Goal: Information Seeking & Learning: Learn about a topic

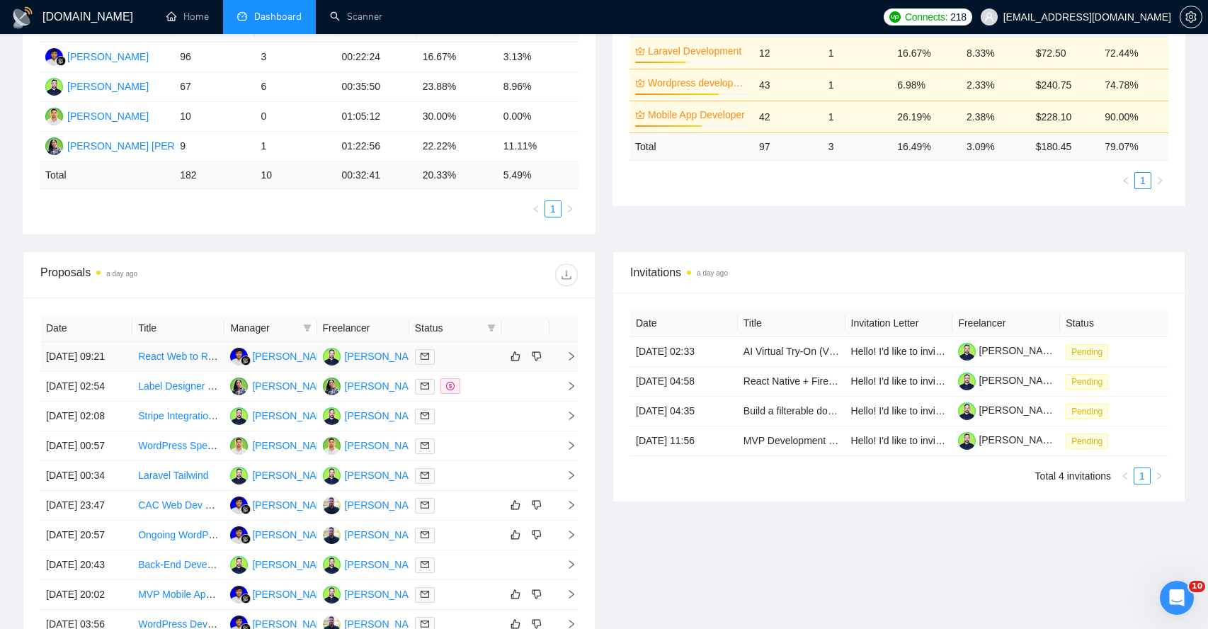
scroll to position [302, 0]
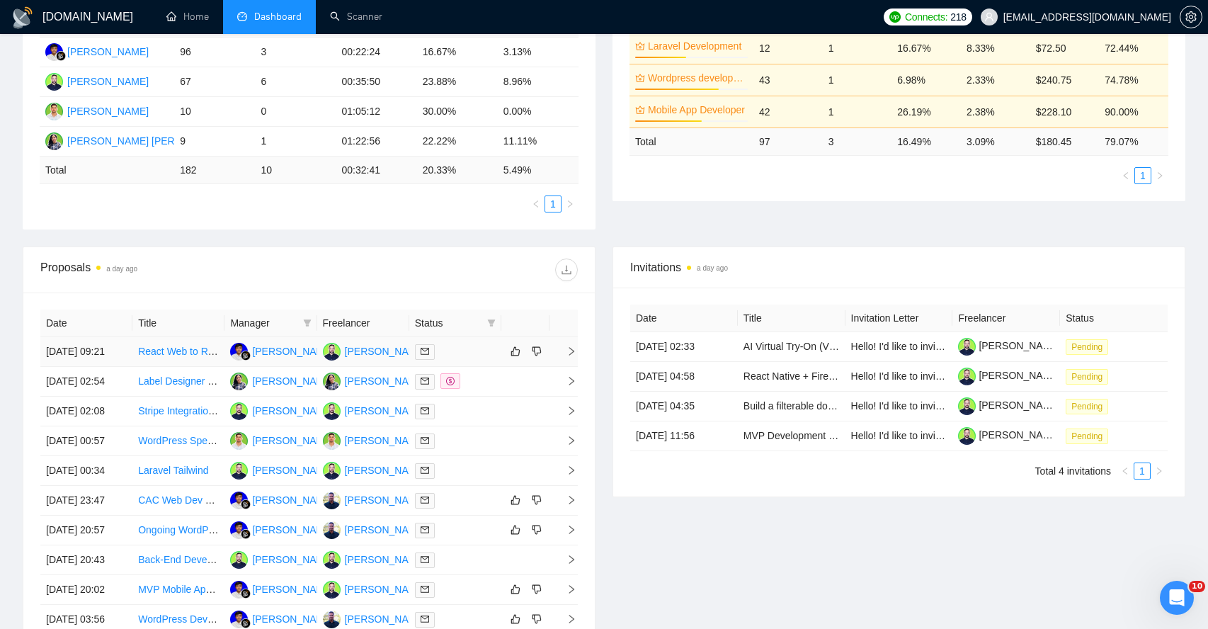
click at [572, 356] on icon "right" at bounding box center [572, 351] width 10 height 10
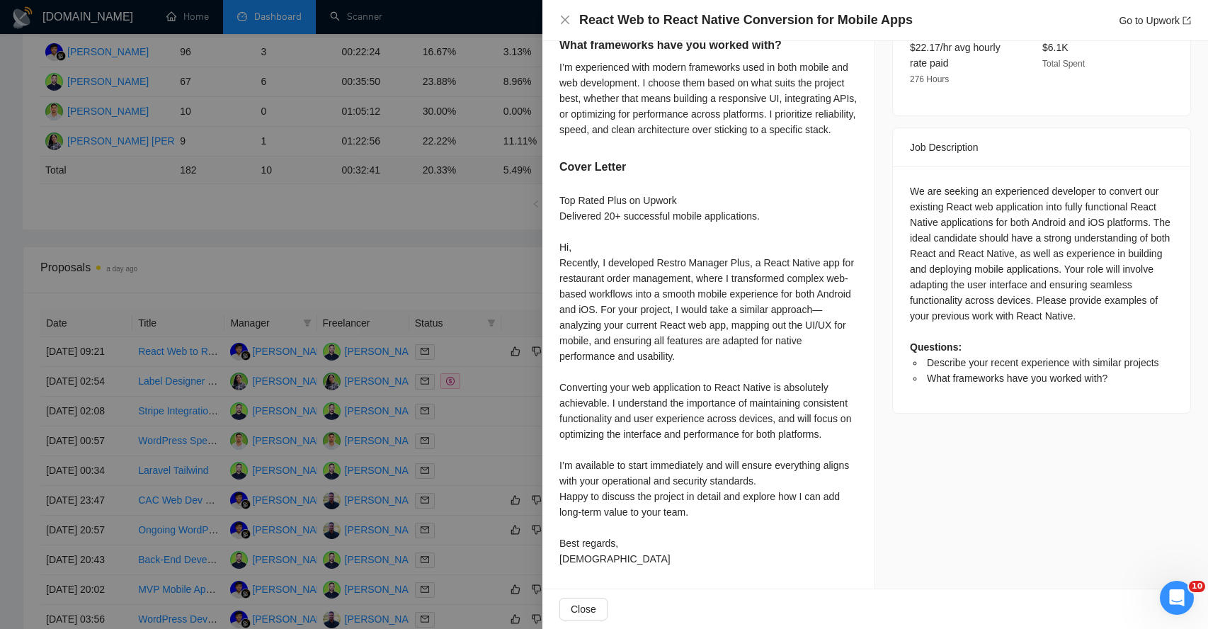
scroll to position [520, 0]
click at [629, 407] on div "Top Rated Plus on Upwork Delivered 20+ successful mobile applications. Hi, Rece…" at bounding box center [708, 379] width 298 height 374
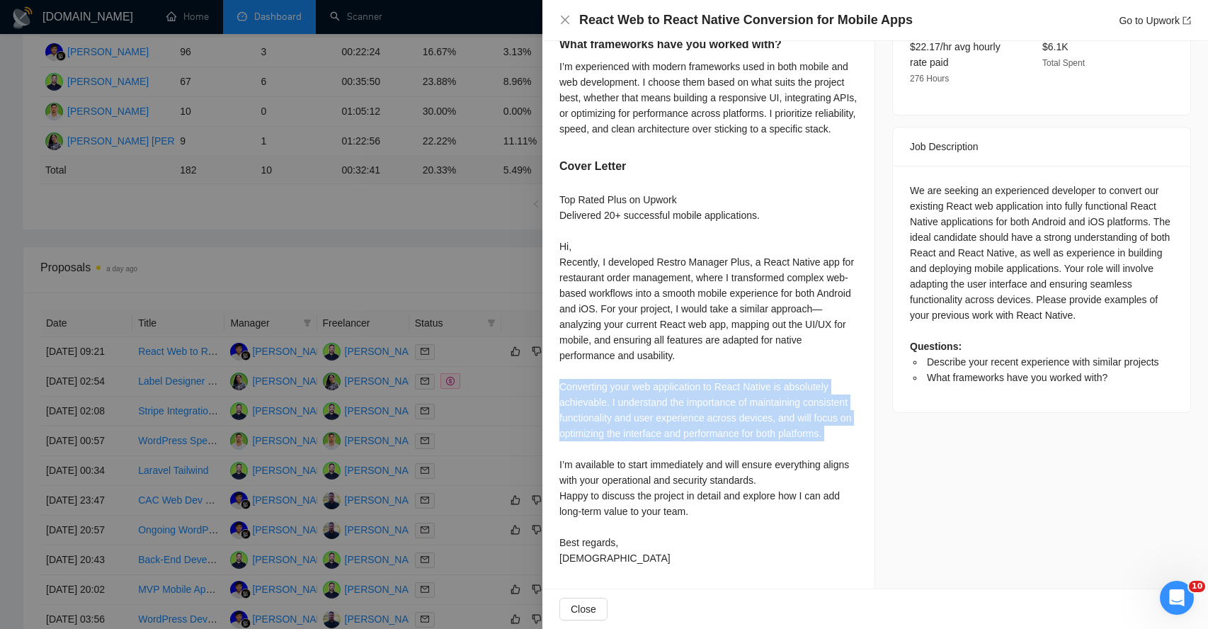
click at [629, 407] on div "Top Rated Plus on Upwork Delivered 20+ successful mobile applications. Hi, Rece…" at bounding box center [708, 379] width 298 height 374
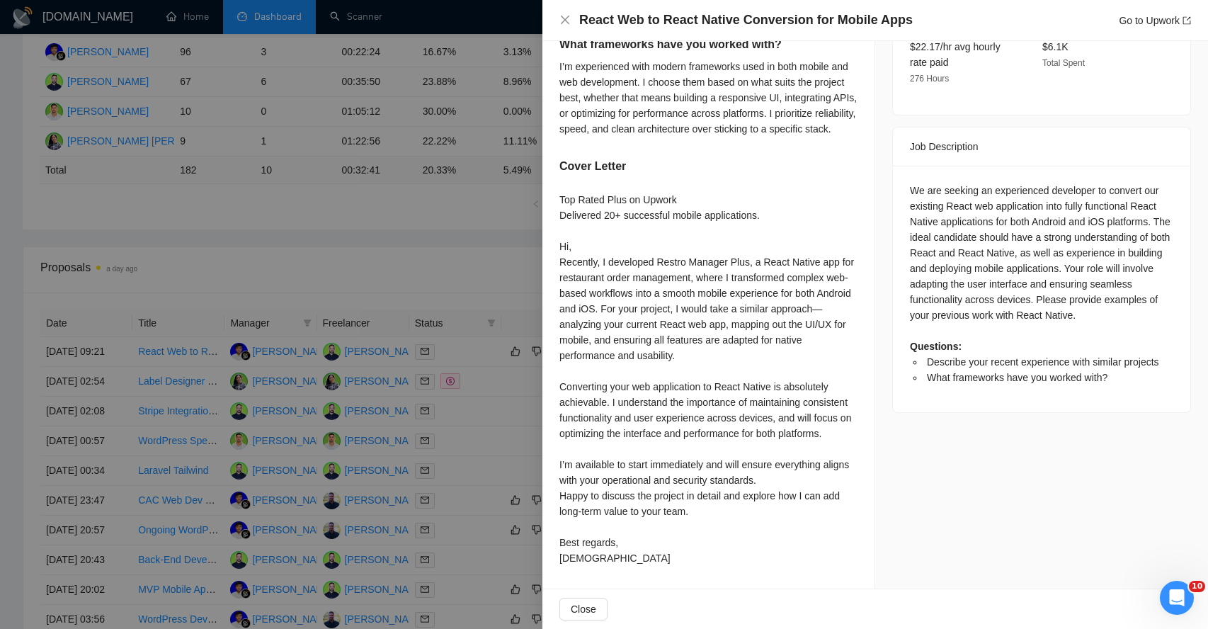
click at [617, 478] on div "Top Rated Plus on Upwork Delivered 20+ successful mobile applications. Hi, Rece…" at bounding box center [708, 379] width 298 height 374
click at [623, 410] on div "Top Rated Plus on Upwork Delivered 20+ successful mobile applications. Hi, Rece…" at bounding box center [708, 379] width 298 height 374
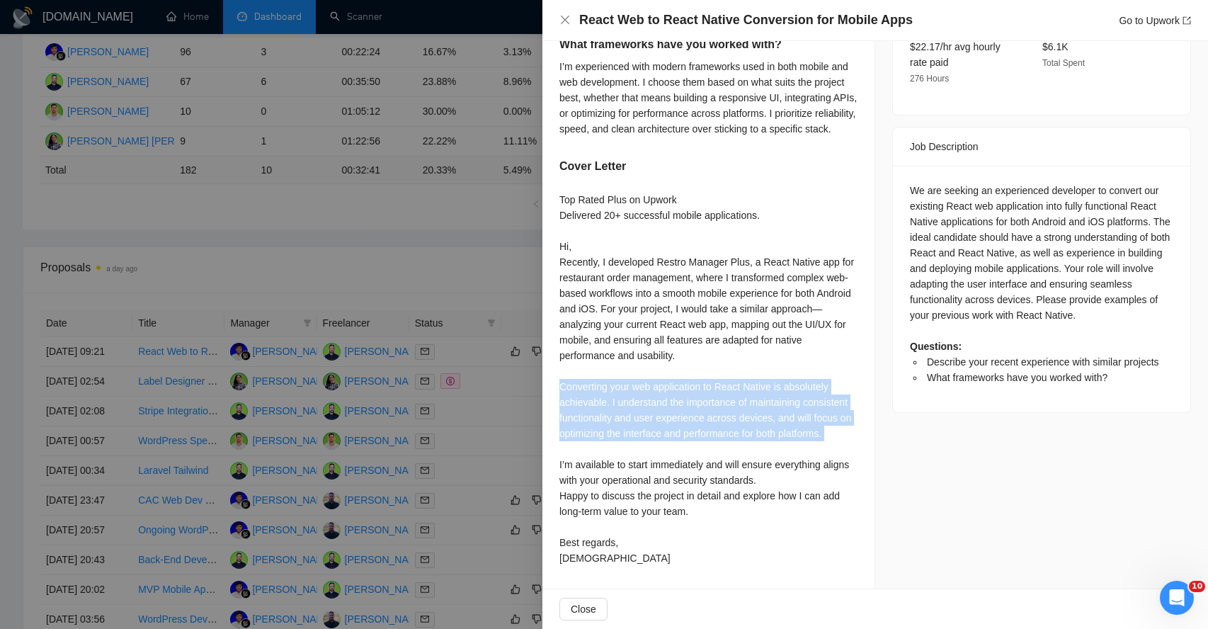
click at [623, 410] on div "Top Rated Plus on Upwork Delivered 20+ successful mobile applications. Hi, Rece…" at bounding box center [708, 379] width 298 height 374
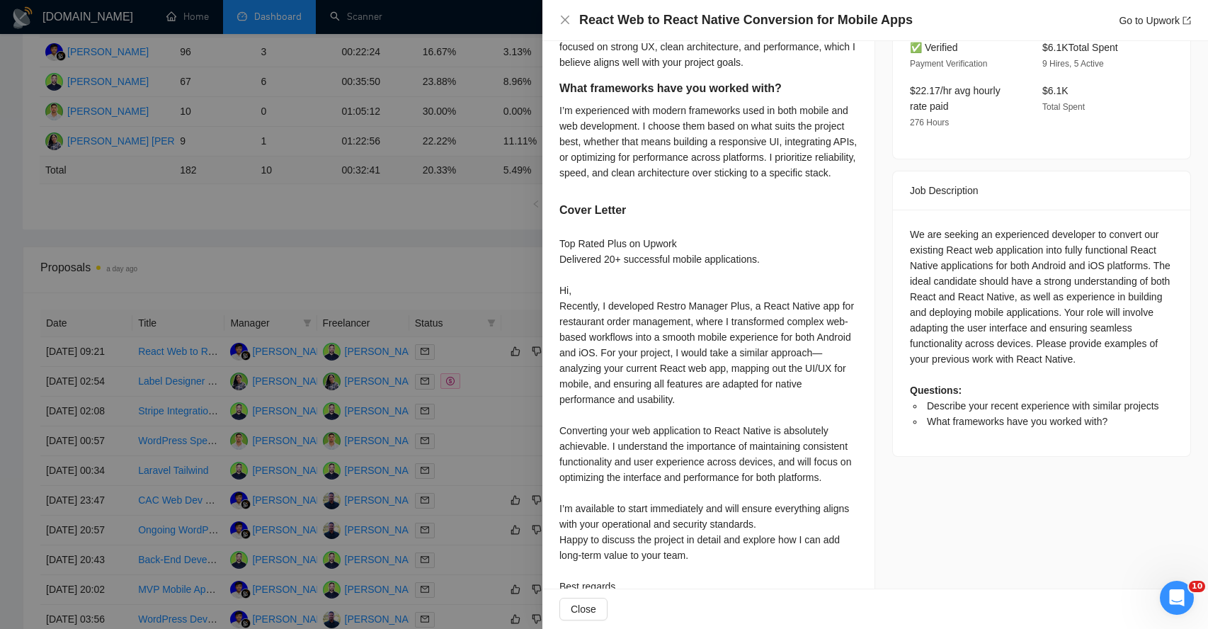
click at [626, 390] on div "Top Rated Plus on Upwork Delivered 20+ successful mobile applications. Hi, Rece…" at bounding box center [708, 423] width 298 height 374
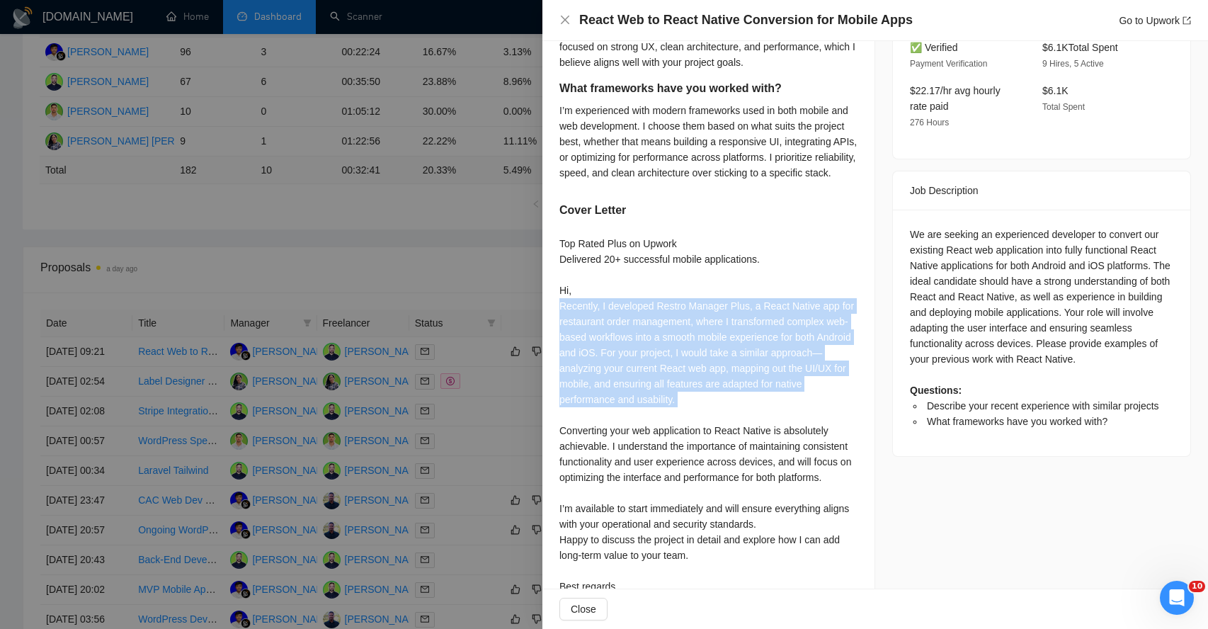
click at [626, 390] on div "Top Rated Plus on Upwork Delivered 20+ successful mobile applications. Hi, Rece…" at bounding box center [708, 423] width 298 height 374
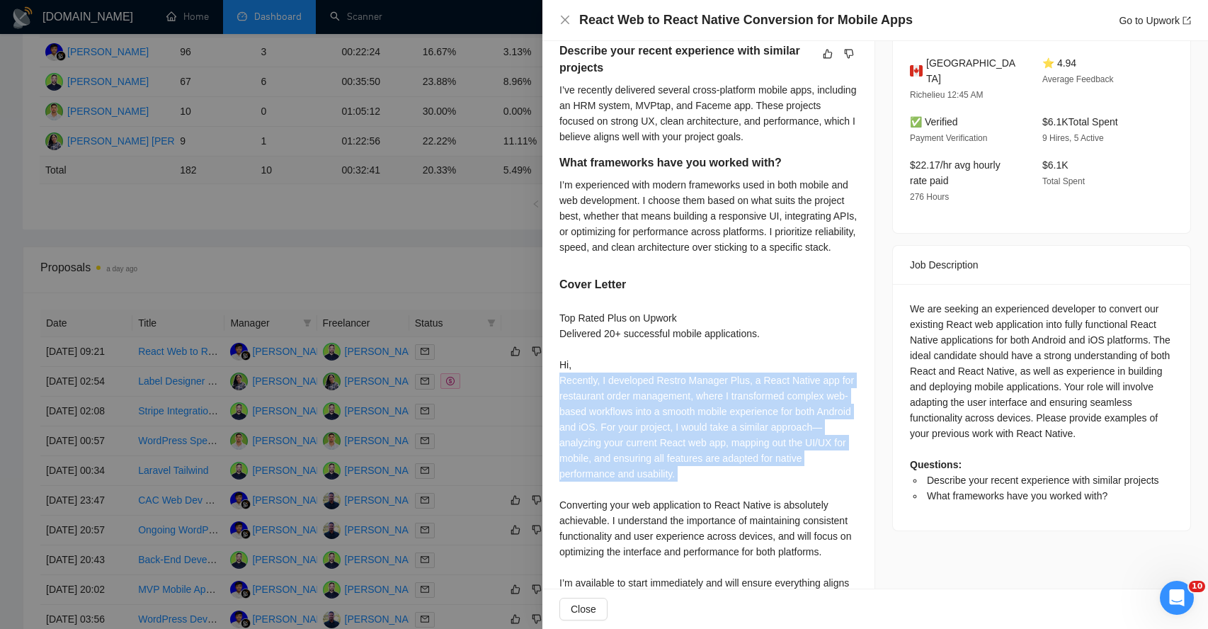
scroll to position [362, 0]
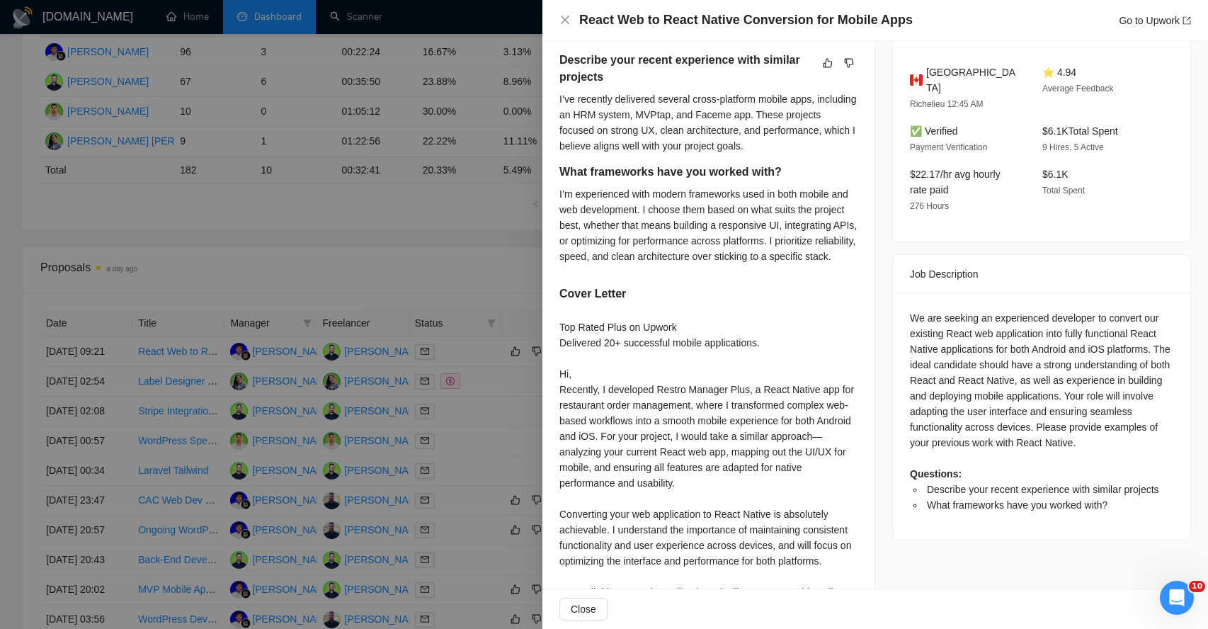
click at [618, 261] on div "I’m experienced with modern frameworks used in both mobile and web development.…" at bounding box center [708, 225] width 298 height 78
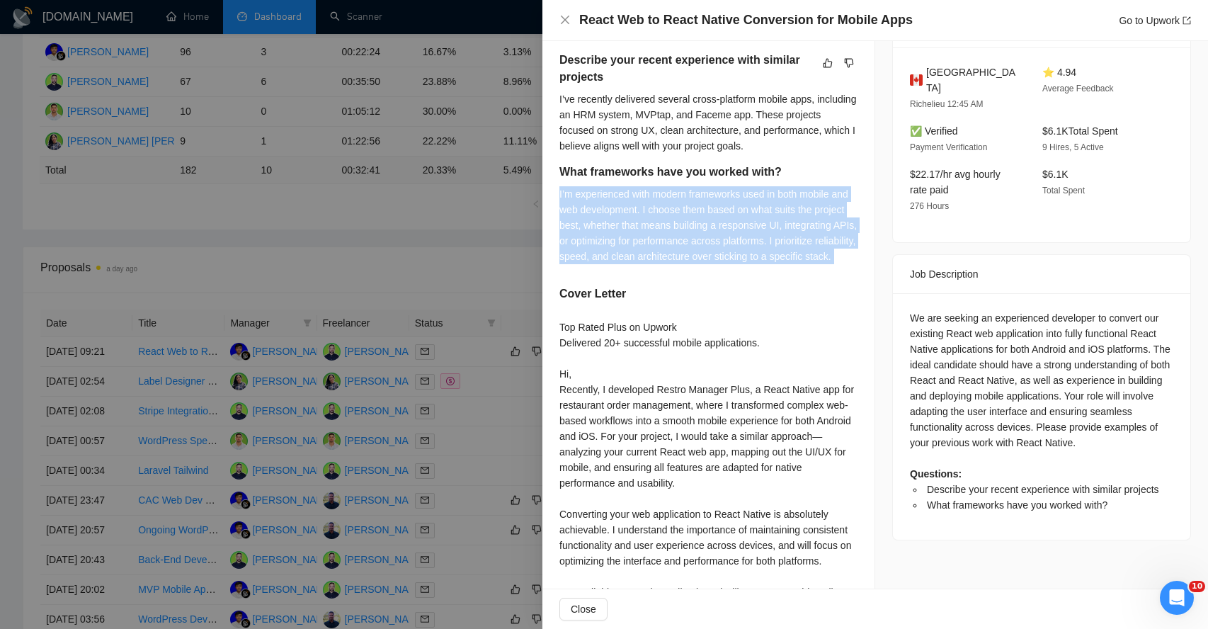
click at [618, 261] on div "I’m experienced with modern frameworks used in both mobile and web development.…" at bounding box center [708, 225] width 298 height 78
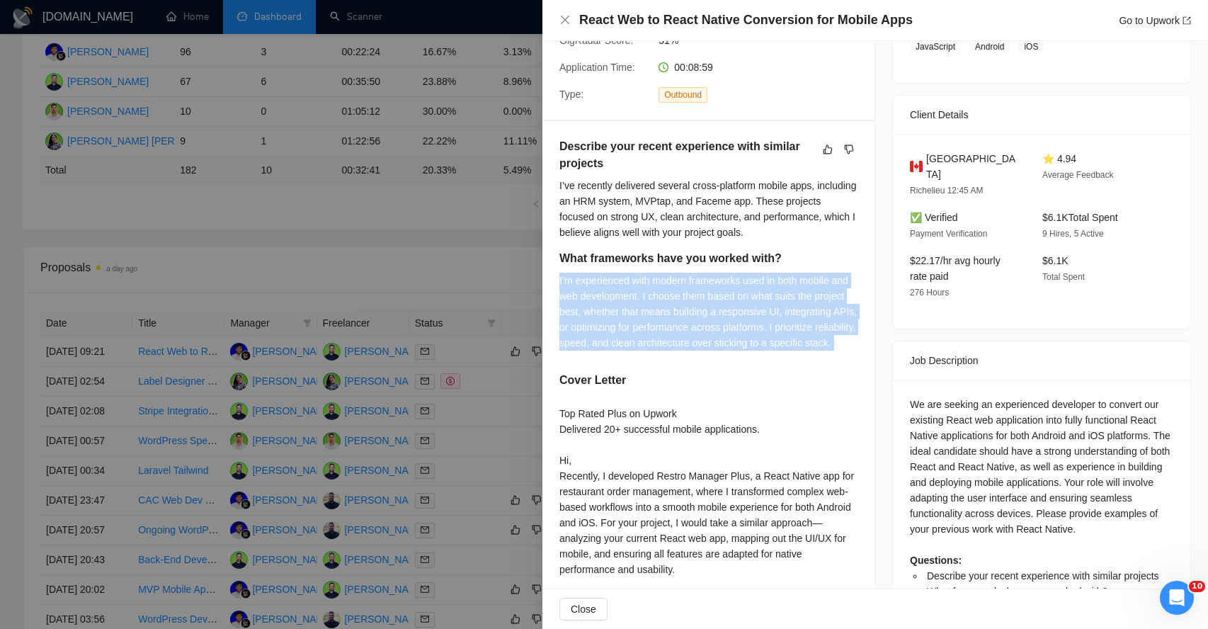
scroll to position [265, 0]
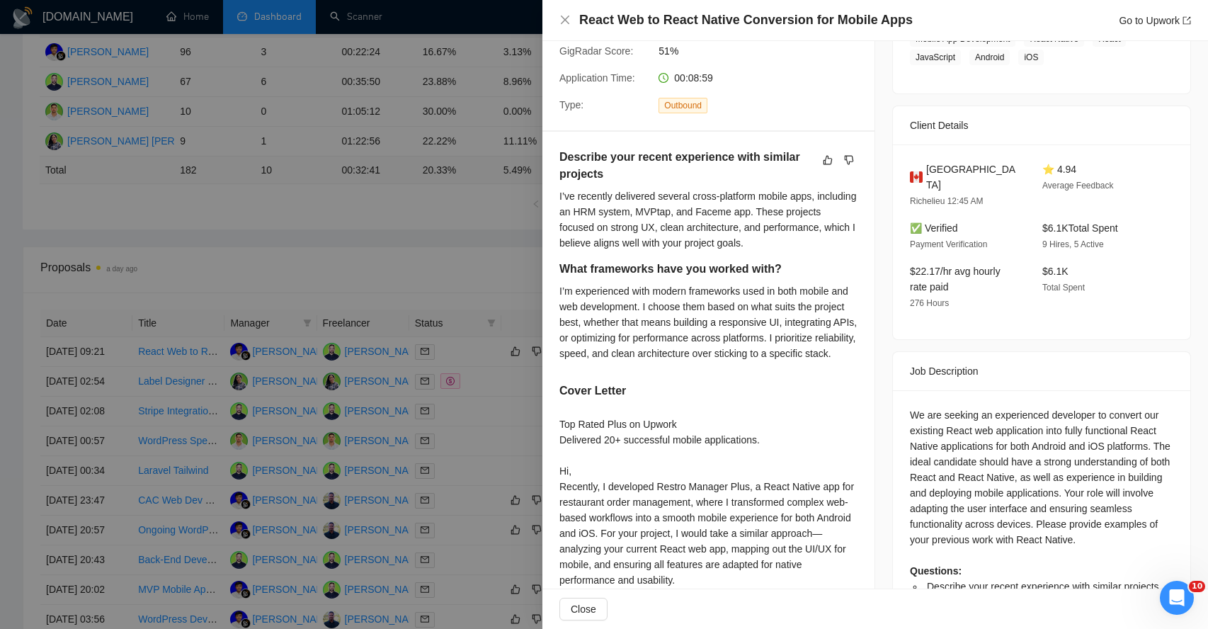
click at [614, 201] on div "I’ve recently delivered several cross-platform mobile apps, including an HRM sy…" at bounding box center [708, 219] width 298 height 62
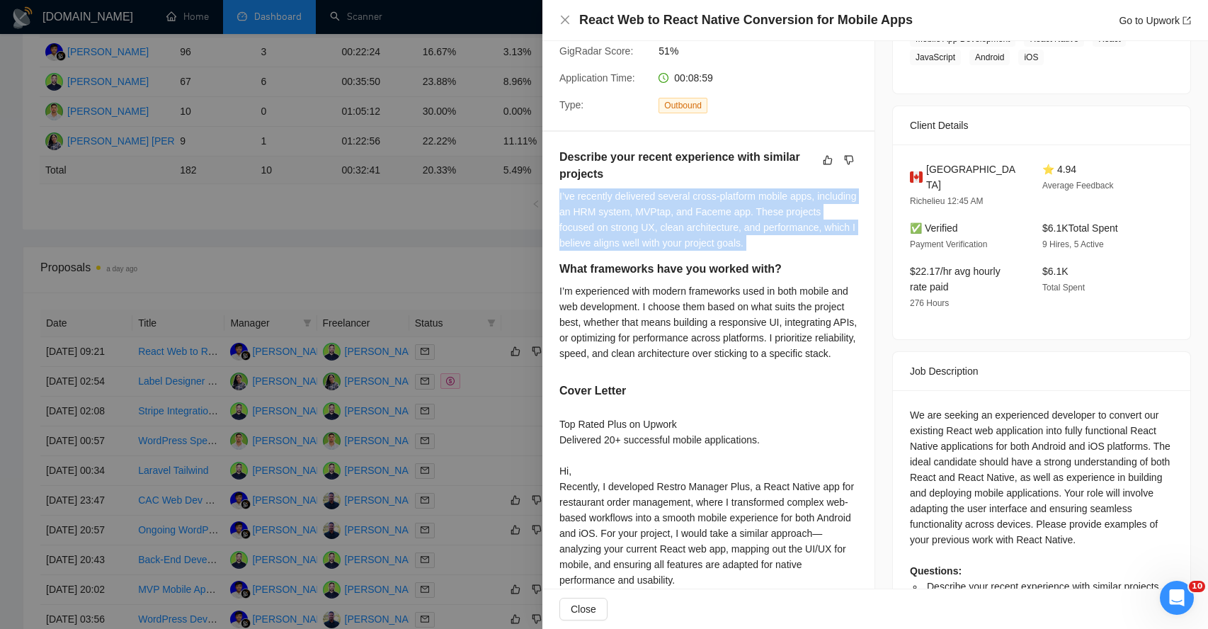
click at [614, 201] on div "I’ve recently delivered several cross-platform mobile apps, including an HRM sy…" at bounding box center [708, 219] width 298 height 62
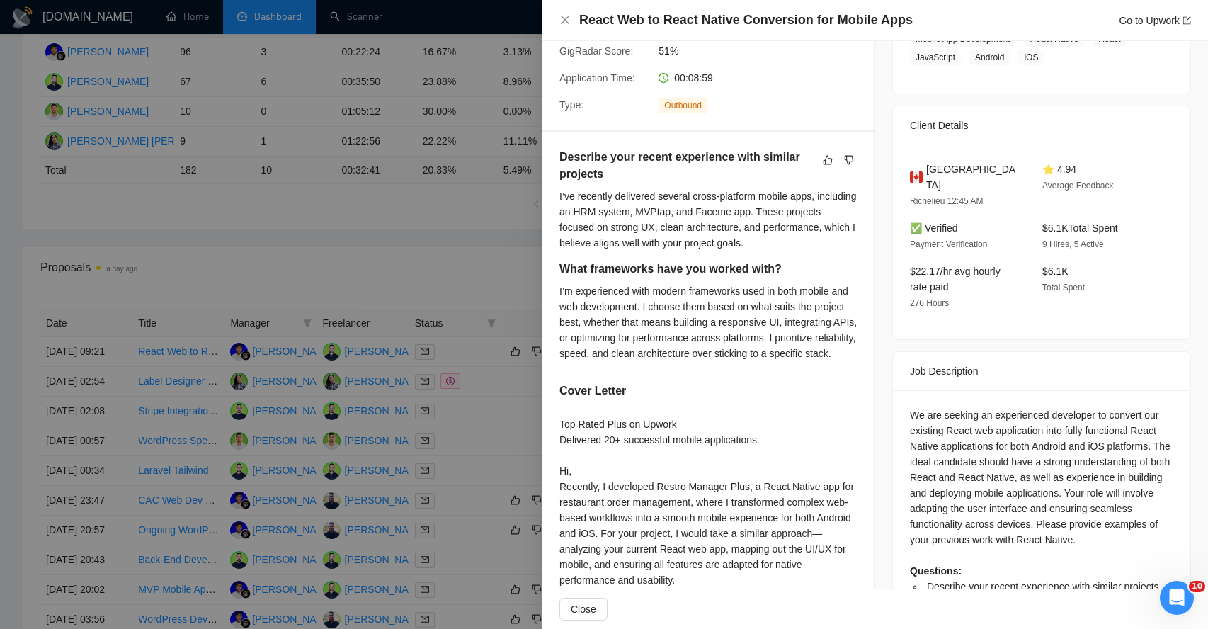
click at [619, 327] on div "I’m experienced with modern frameworks used in both mobile and web development.…" at bounding box center [708, 322] width 298 height 78
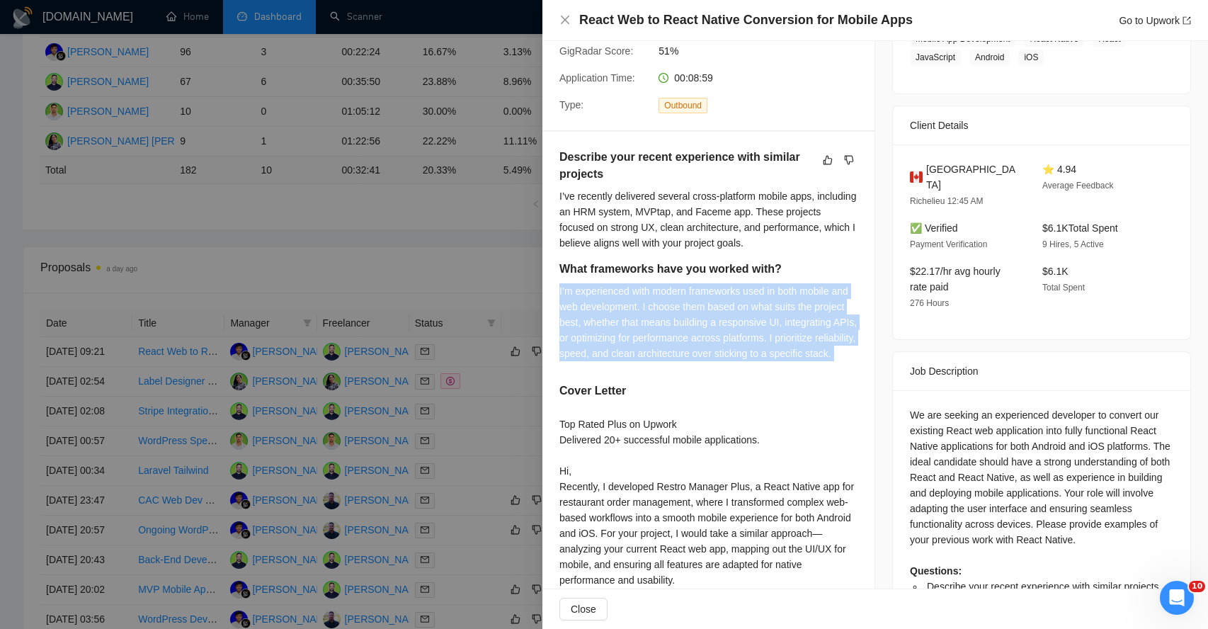
click at [619, 327] on div "I’m experienced with modern frameworks used in both mobile and web development.…" at bounding box center [708, 322] width 298 height 78
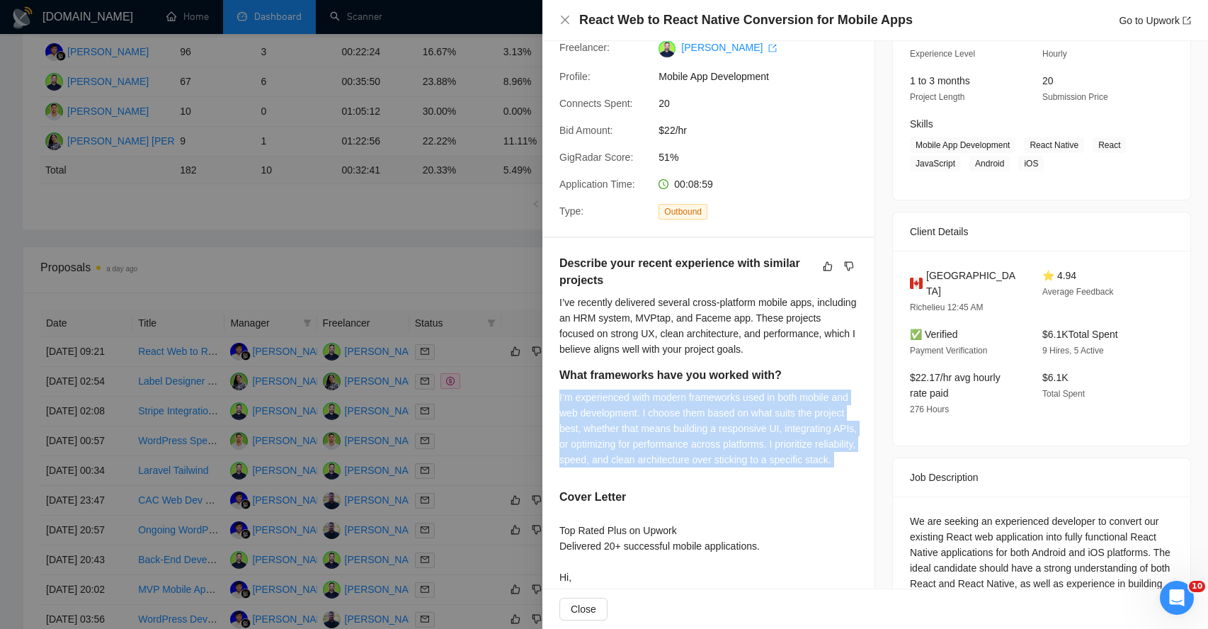
scroll to position [147, 0]
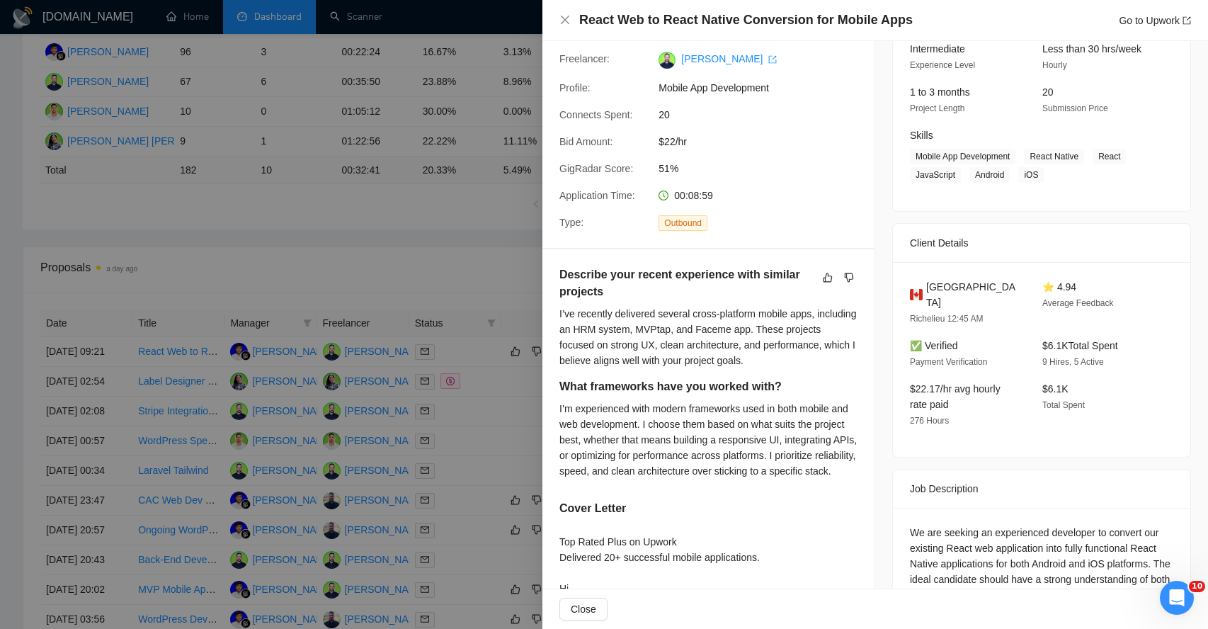
click at [623, 306] on div "I’ve recently delivered several cross-platform mobile apps, including an HRM sy…" at bounding box center [708, 337] width 298 height 62
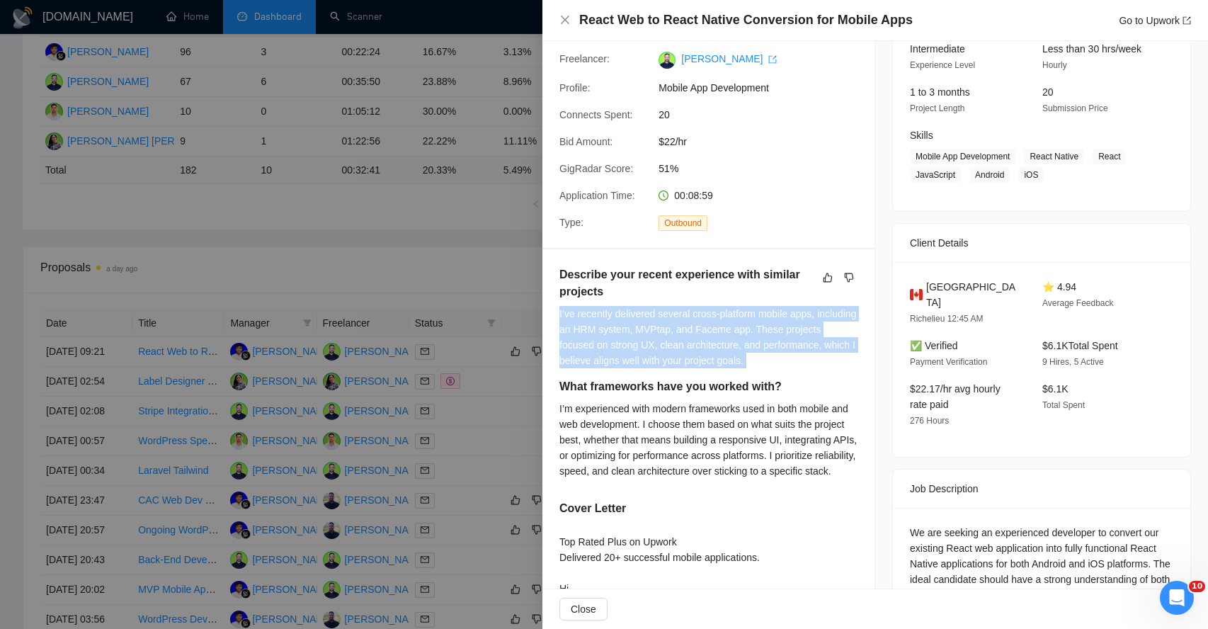
click at [623, 306] on div "I’ve recently delivered several cross-platform mobile apps, including an HRM sy…" at bounding box center [708, 337] width 298 height 62
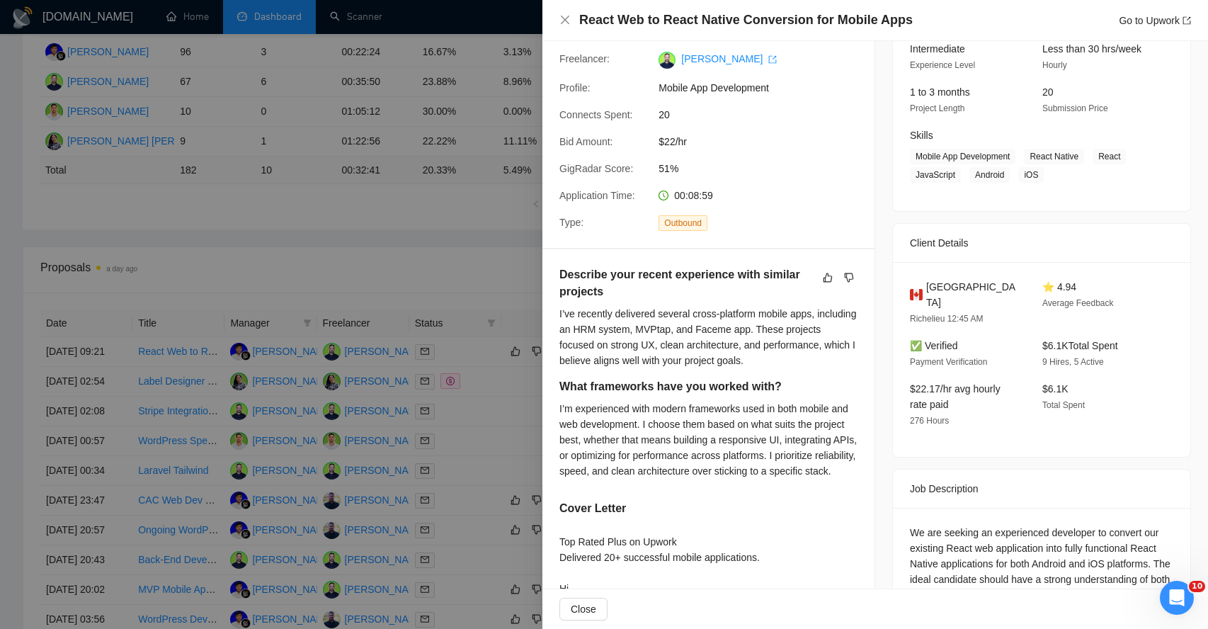
click at [945, 533] on div "We are seeking an experienced developer to convert our existing React web appli…" at bounding box center [1041, 626] width 263 height 203
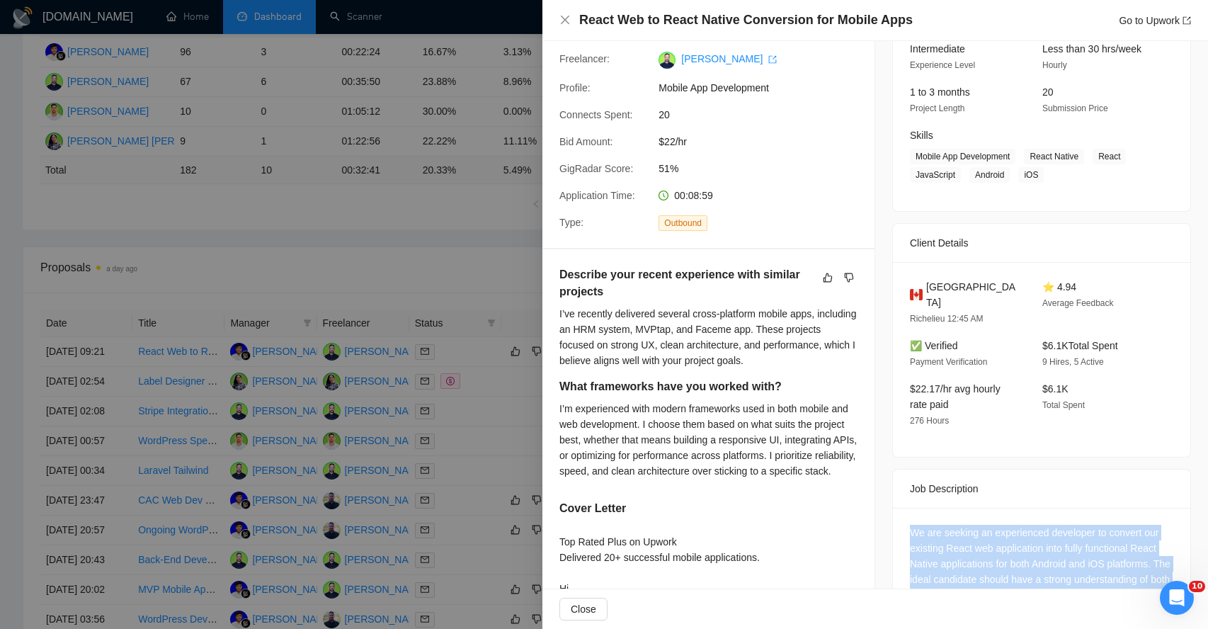
click at [945, 533] on div "We are seeking an experienced developer to convert our existing React web appli…" at bounding box center [1041, 626] width 263 height 203
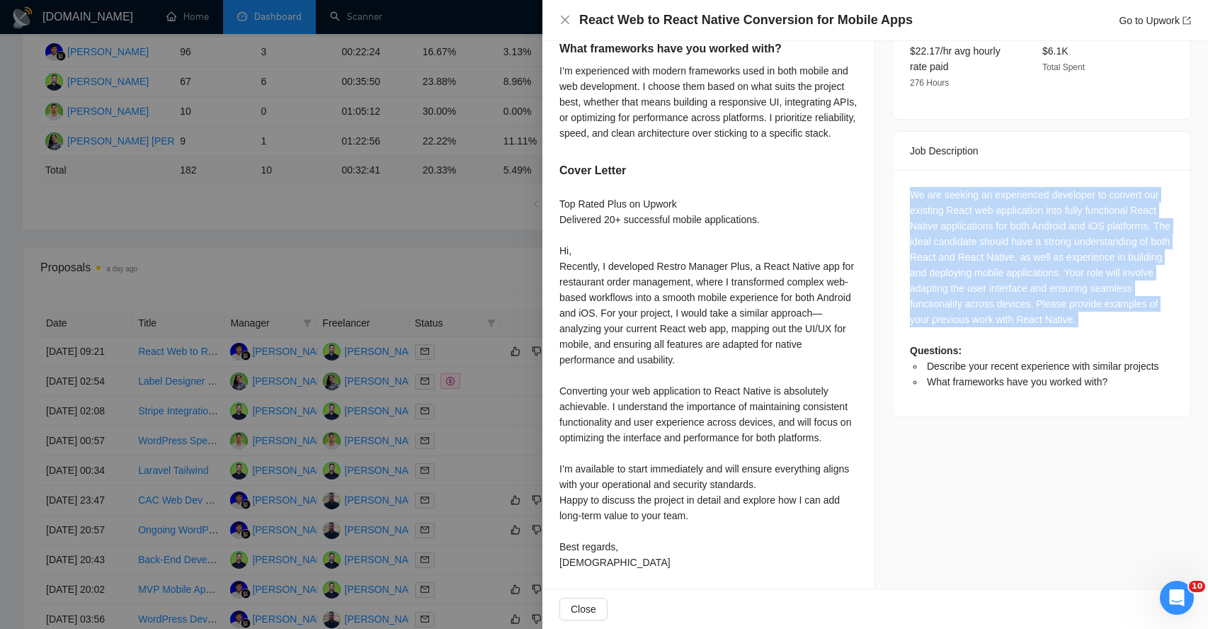
scroll to position [520, 0]
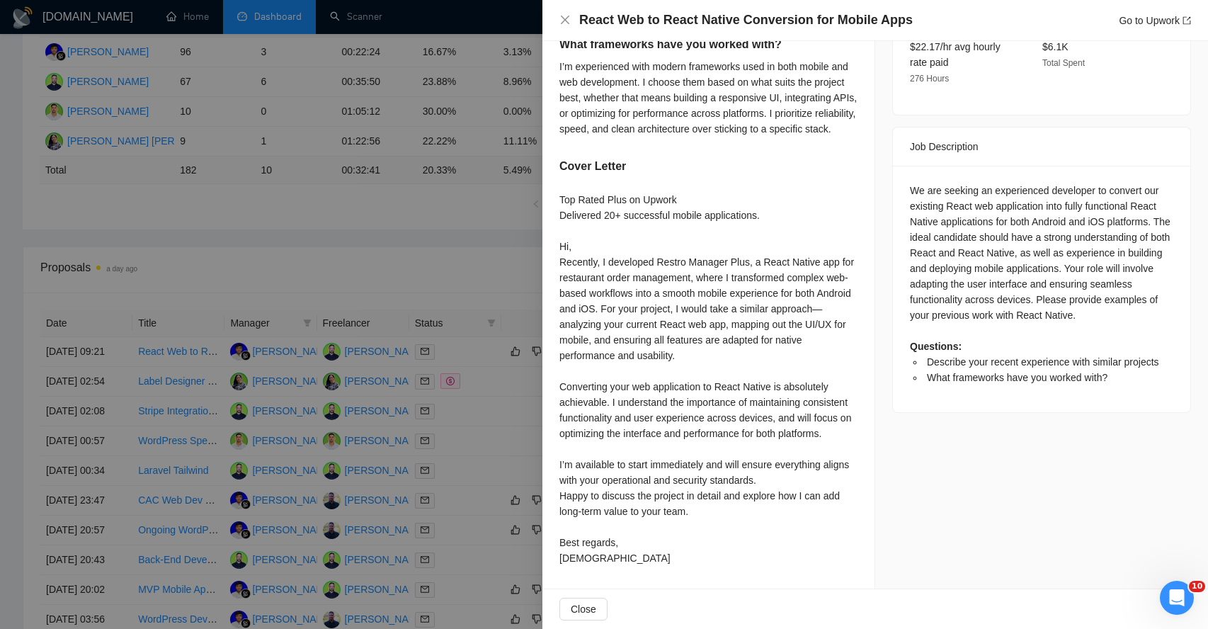
click at [657, 482] on div "Top Rated Plus on Upwork Delivered 20+ successful mobile applications. Hi, Rece…" at bounding box center [708, 379] width 298 height 374
click at [637, 401] on div "Top Rated Plus on Upwork Delivered 20+ successful mobile applications. Hi, Rece…" at bounding box center [708, 379] width 298 height 374
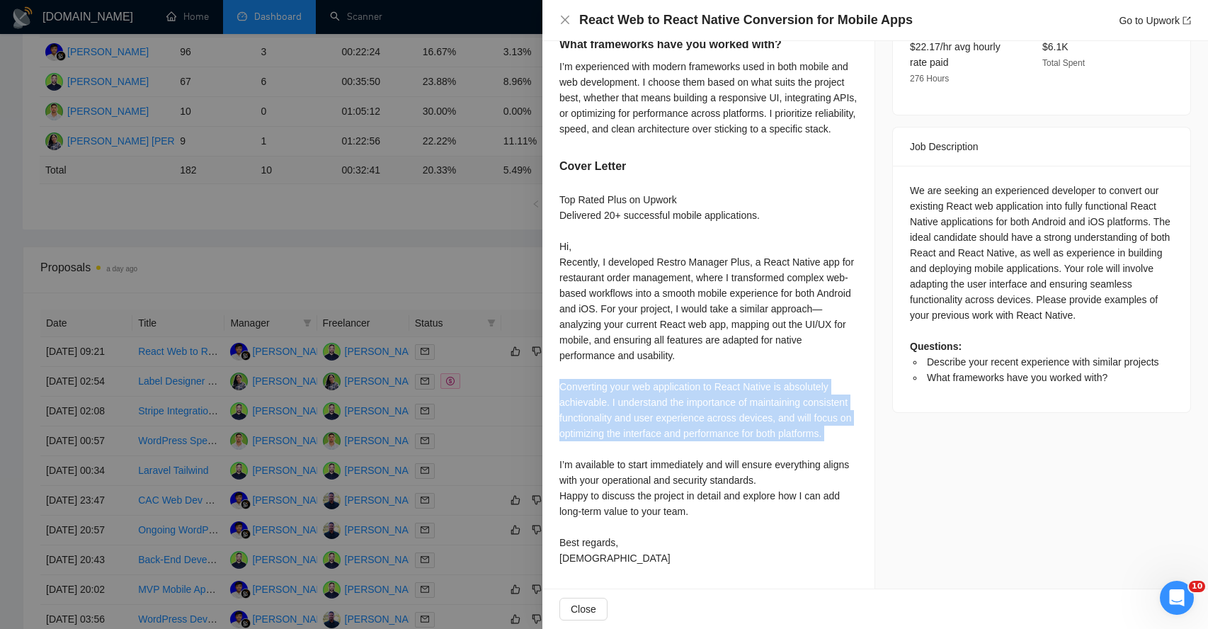
click at [637, 401] on div "Top Rated Plus on Upwork Delivered 20+ successful mobile applications. Hi, Rece…" at bounding box center [708, 379] width 298 height 374
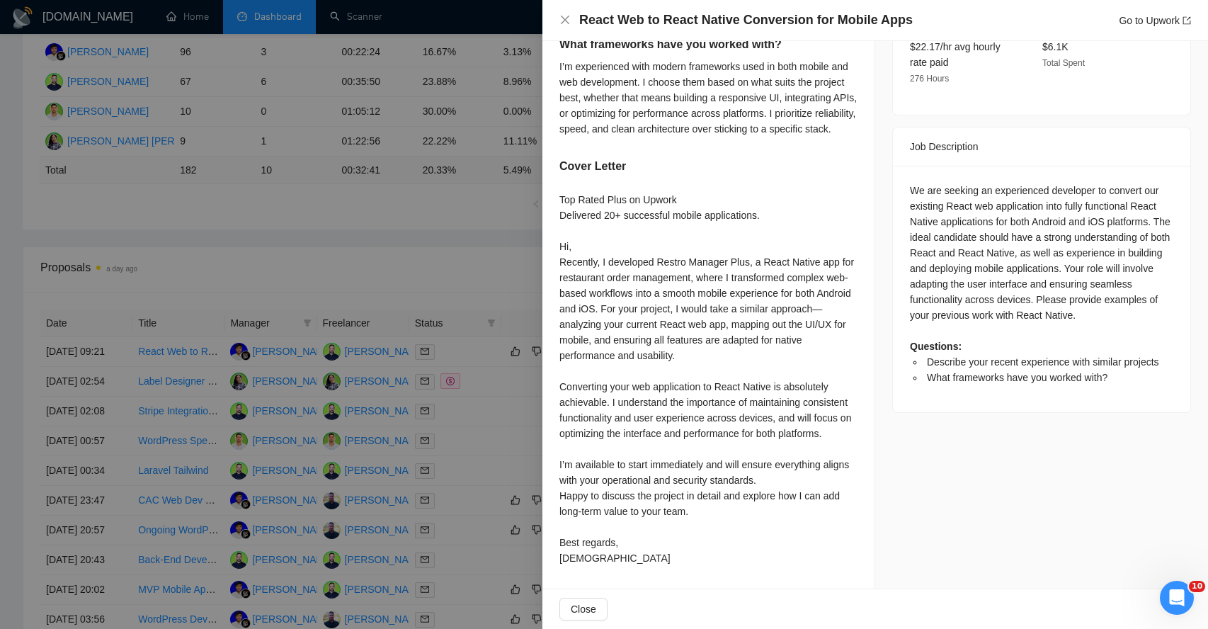
click at [633, 299] on div "Top Rated Plus on Upwork Delivered 20+ successful mobile applications. Hi, Rece…" at bounding box center [708, 379] width 298 height 374
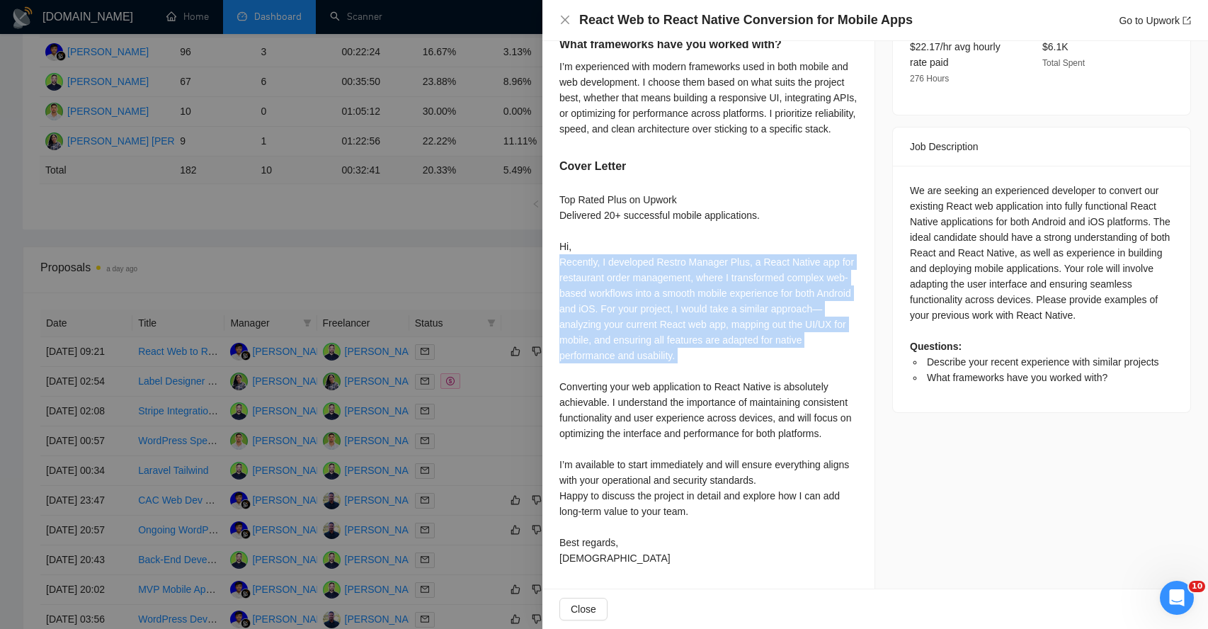
click at [633, 299] on div "Top Rated Plus on Upwork Delivered 20+ successful mobile applications. Hi, Rece…" at bounding box center [708, 379] width 298 height 374
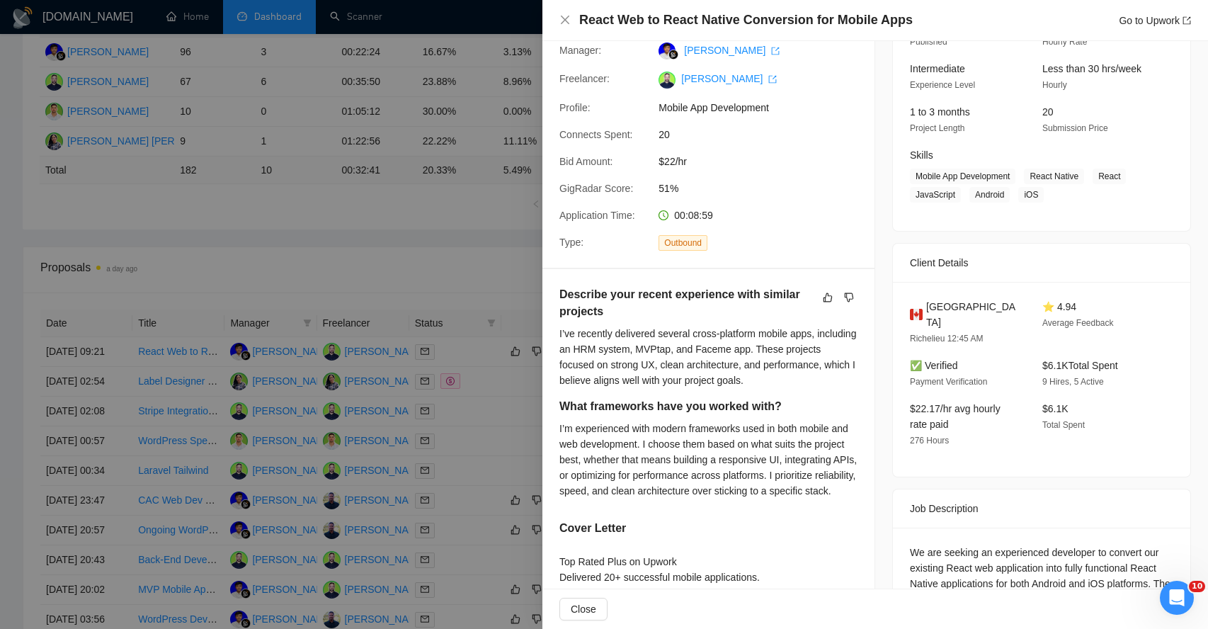
scroll to position [96, 0]
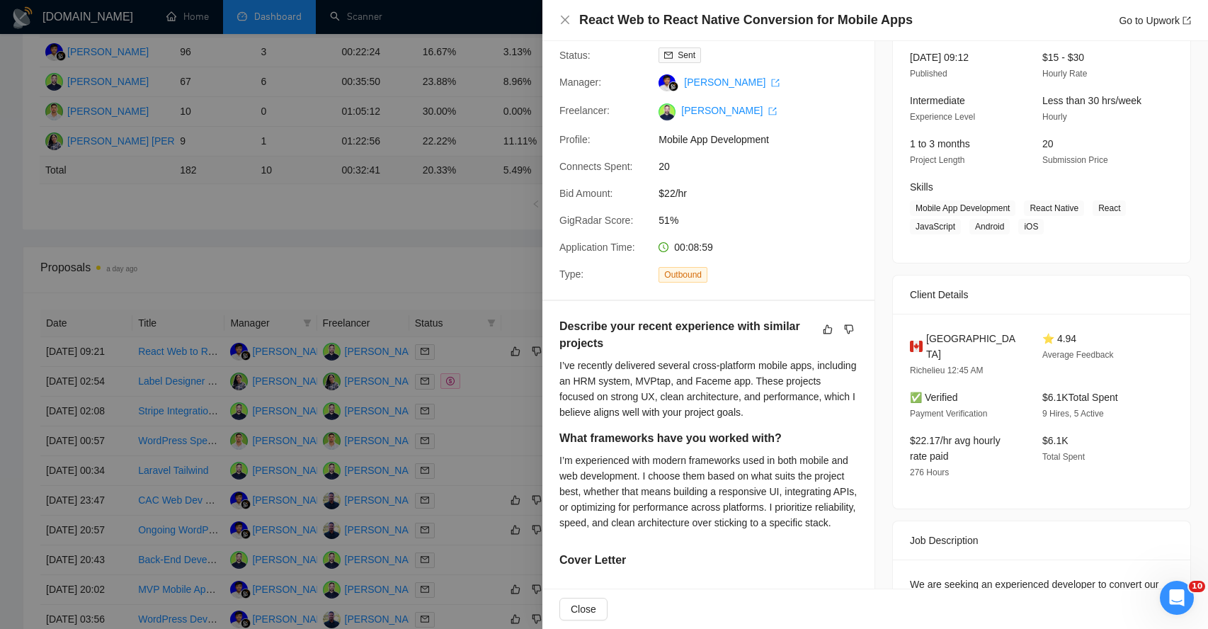
click at [632, 382] on div "I’ve recently delivered several cross-platform mobile apps, including an HRM sy…" at bounding box center [708, 389] width 298 height 62
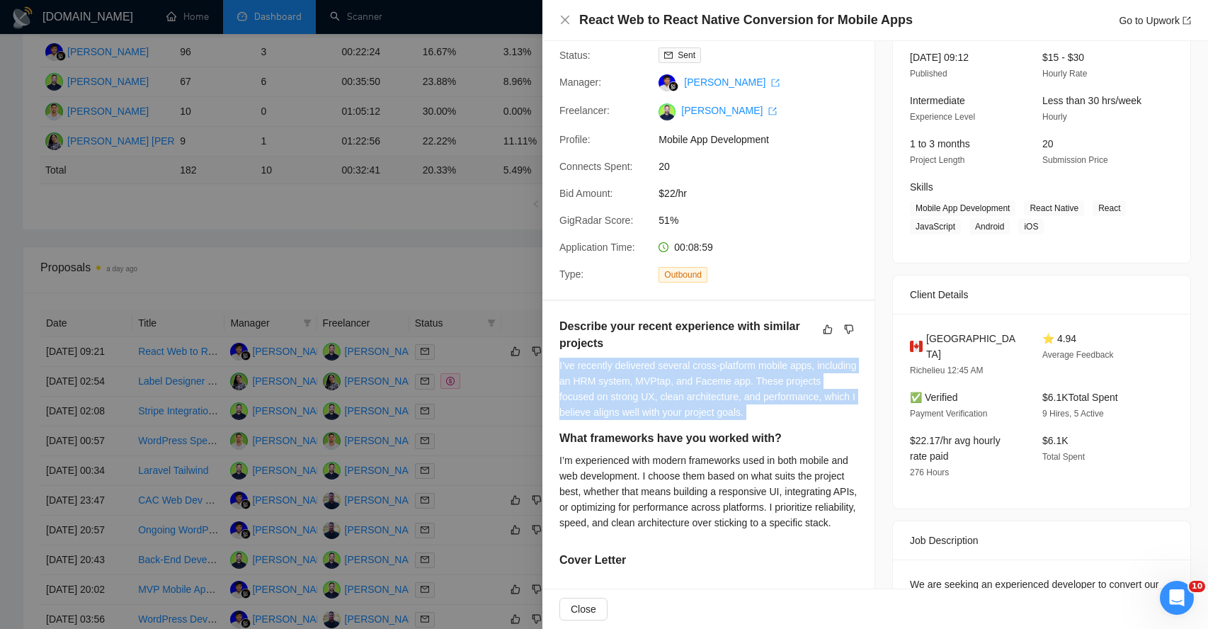
click at [632, 382] on div "I’ve recently delivered several cross-platform mobile apps, including an HRM sy…" at bounding box center [708, 389] width 298 height 62
click at [565, 15] on icon "close" at bounding box center [564, 19] width 11 height 11
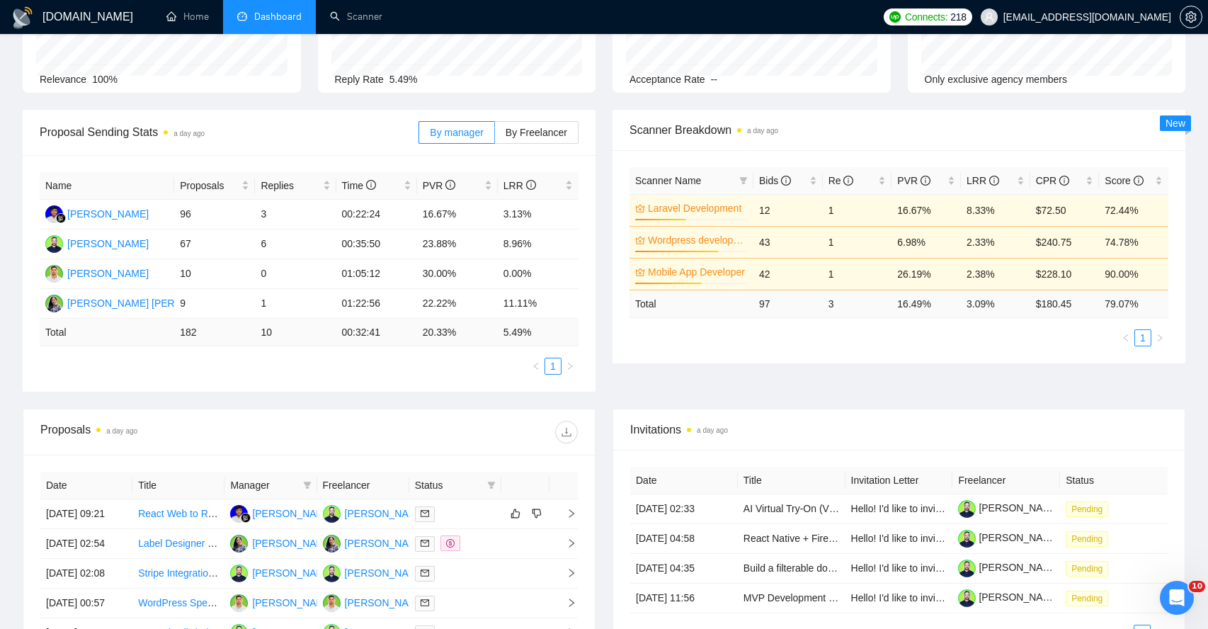
scroll to position [0, 0]
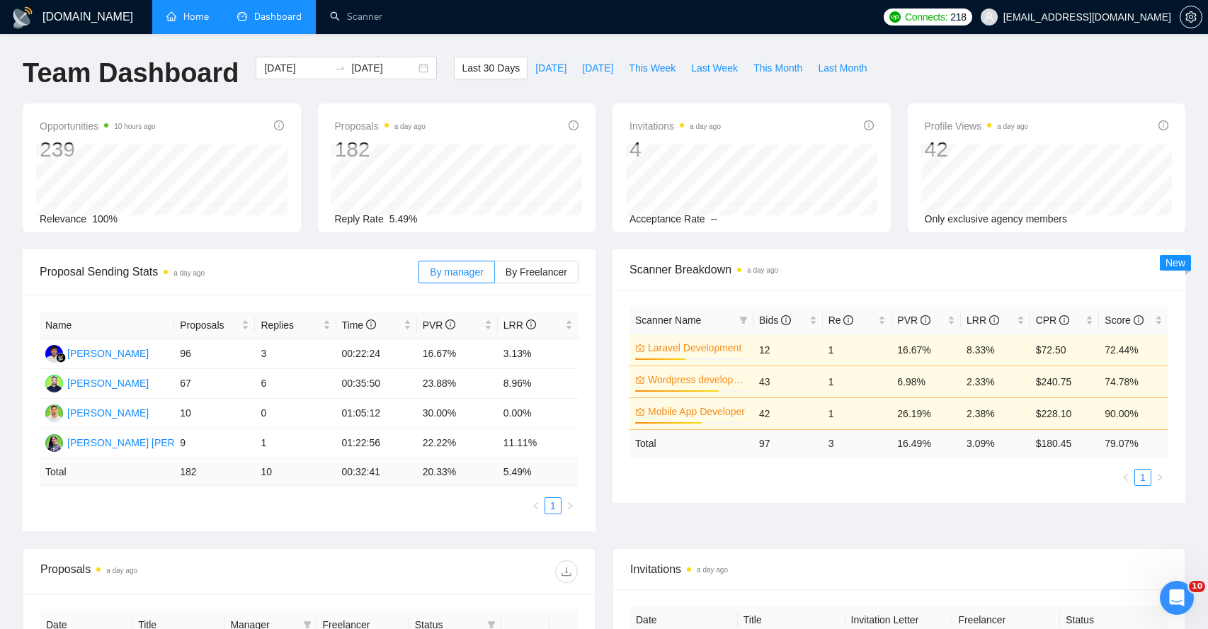
click at [181, 13] on link "Home" at bounding box center [187, 17] width 42 height 12
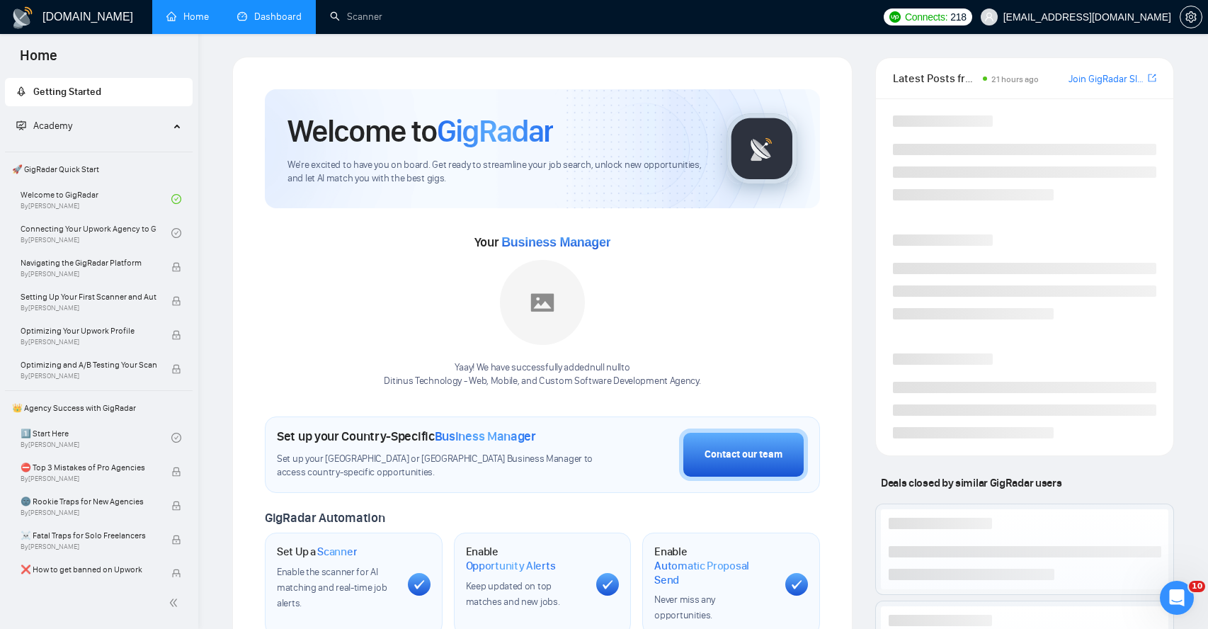
click at [268, 22] on link "Dashboard" at bounding box center [269, 17] width 64 height 12
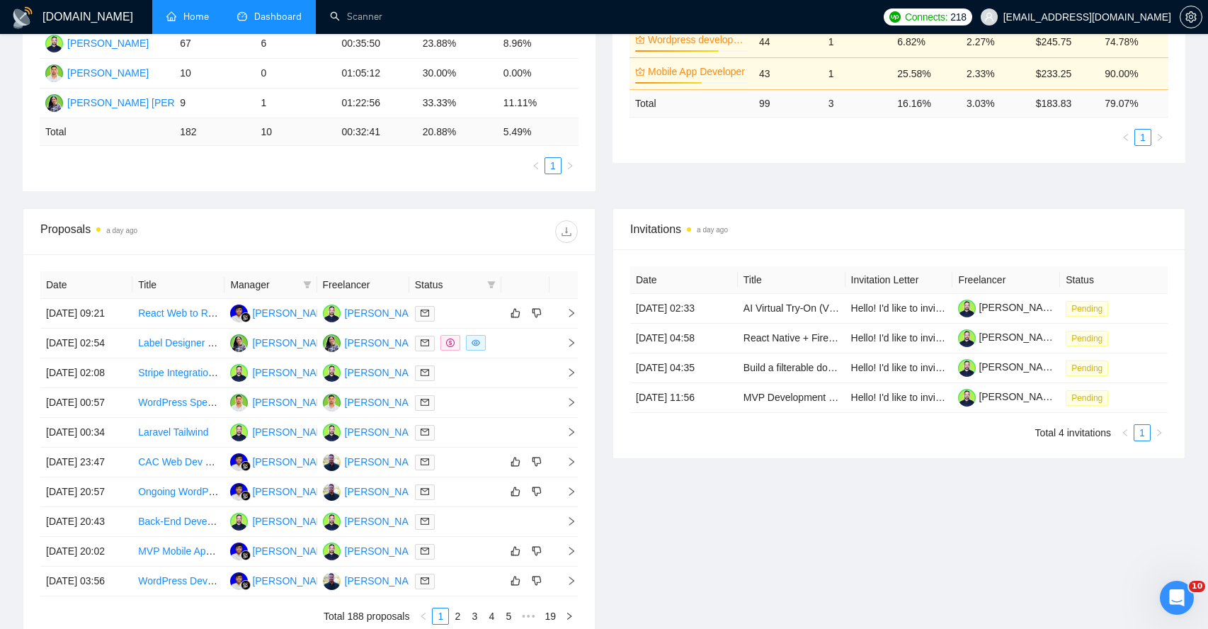
scroll to position [350, 0]
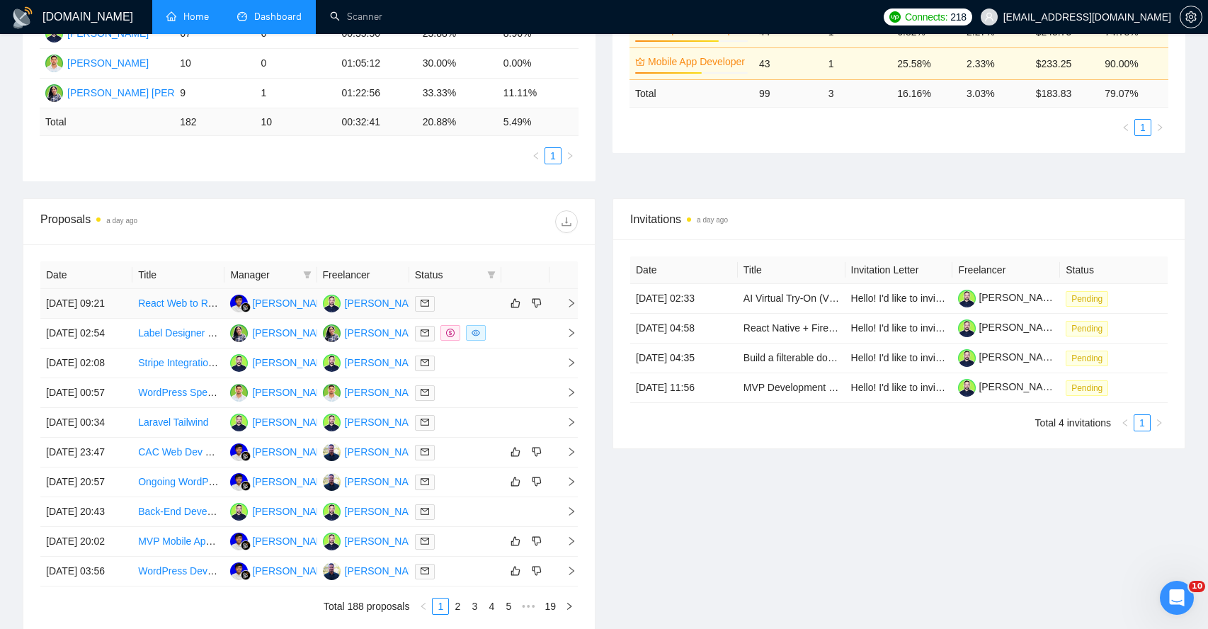
click at [571, 308] on icon "right" at bounding box center [572, 303] width 10 height 10
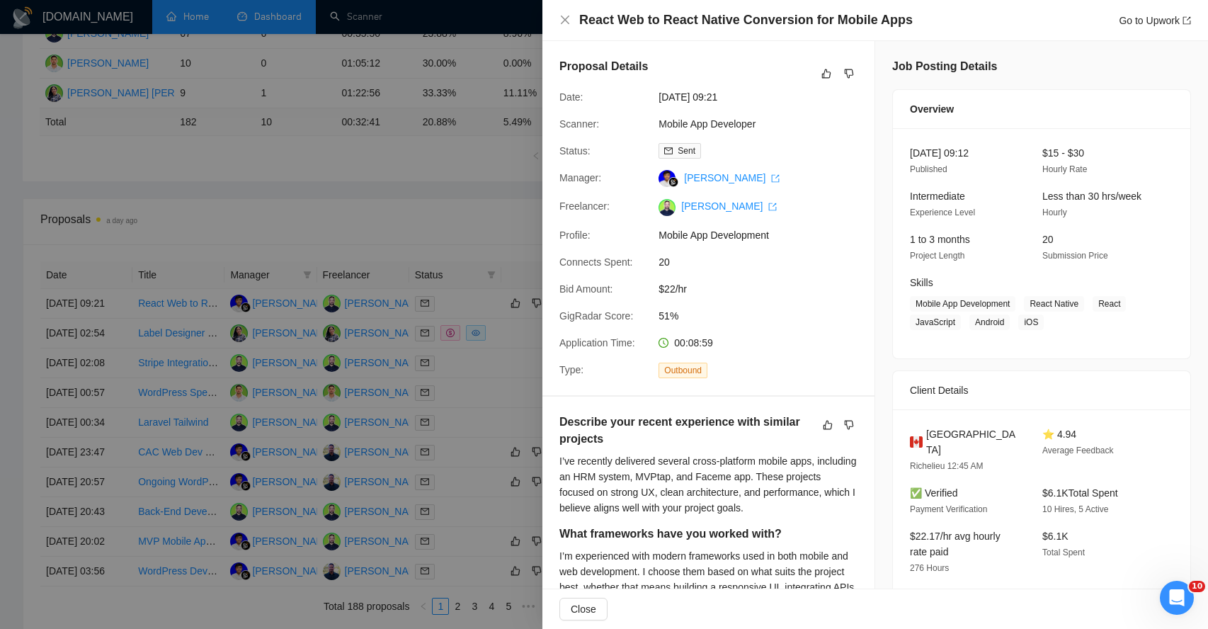
click at [649, 482] on div "I’ve recently delivered several cross-platform mobile apps, including an HRM sy…" at bounding box center [708, 484] width 298 height 62
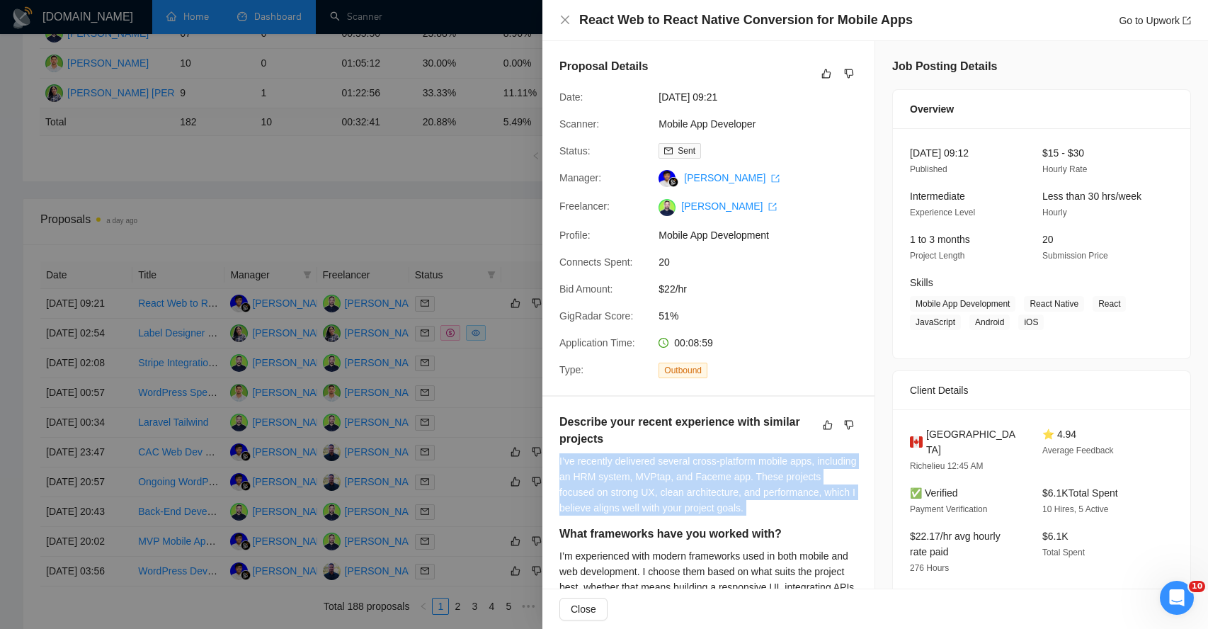
click at [649, 482] on div "I’ve recently delivered several cross-platform mobile apps, including an HRM sy…" at bounding box center [708, 484] width 298 height 62
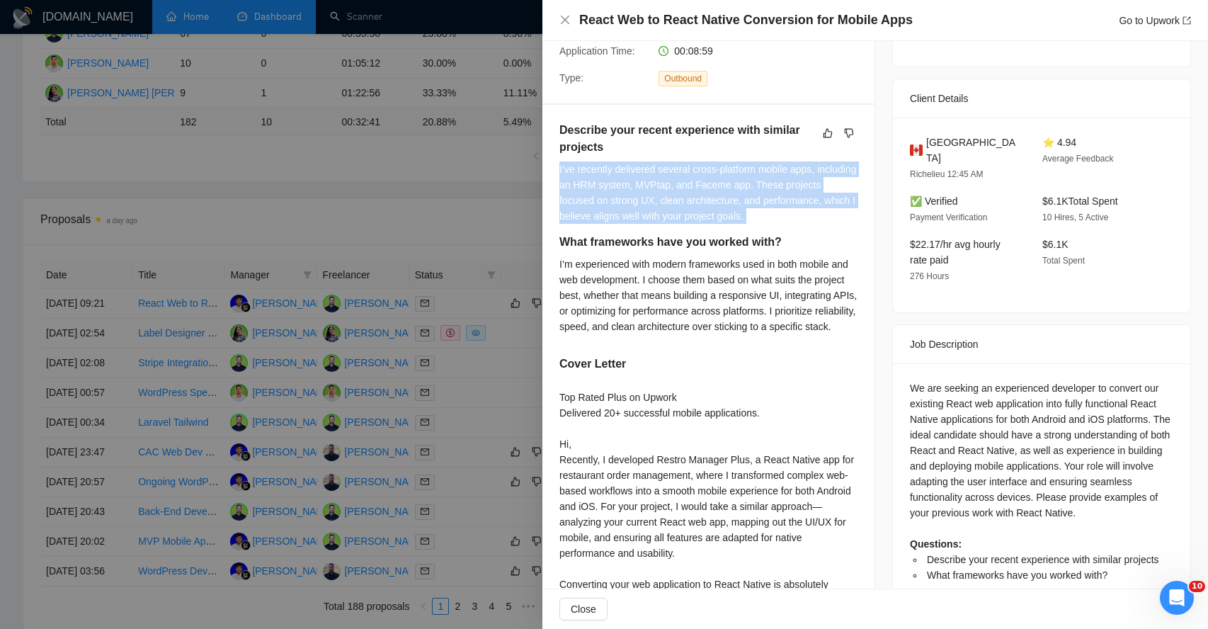
scroll to position [299, 0]
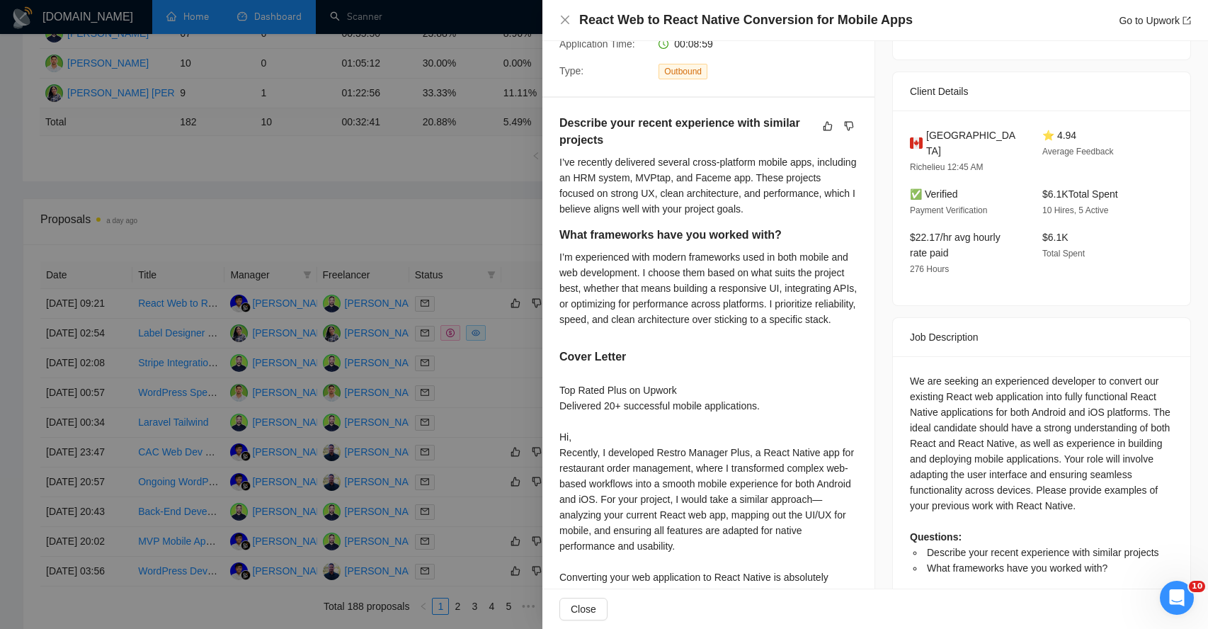
click at [666, 278] on div "I’m experienced with modern frameworks used in both mobile and web development.…" at bounding box center [708, 288] width 298 height 78
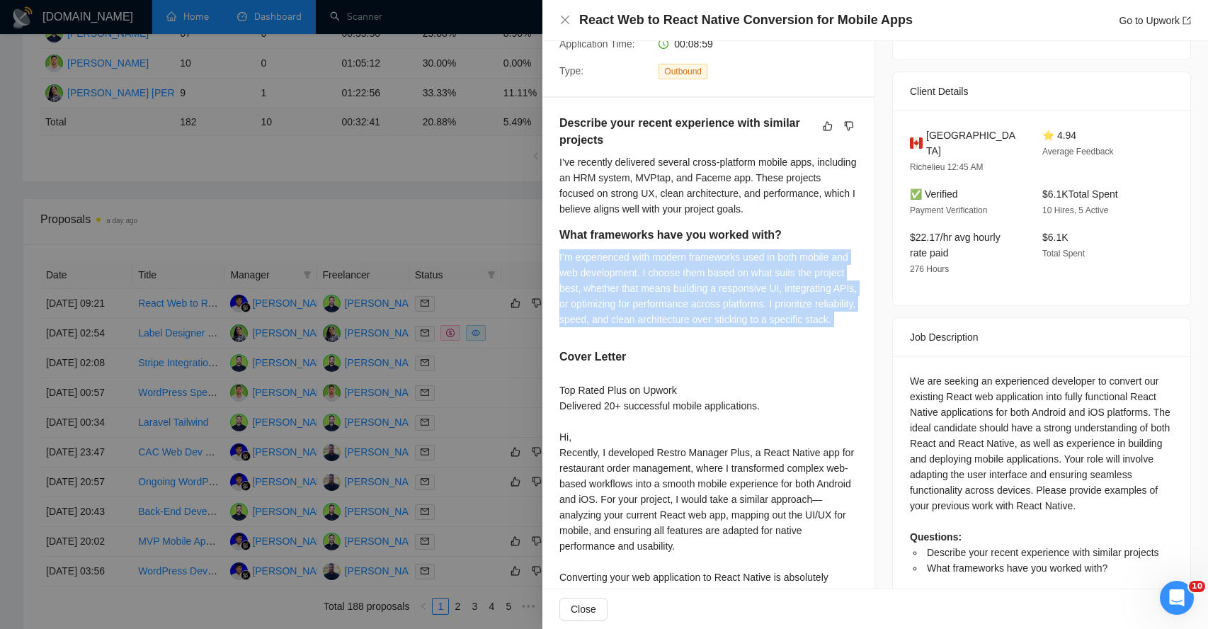
click at [666, 278] on div "I’m experienced with modern frameworks used in both mobile and web development.…" at bounding box center [708, 288] width 298 height 78
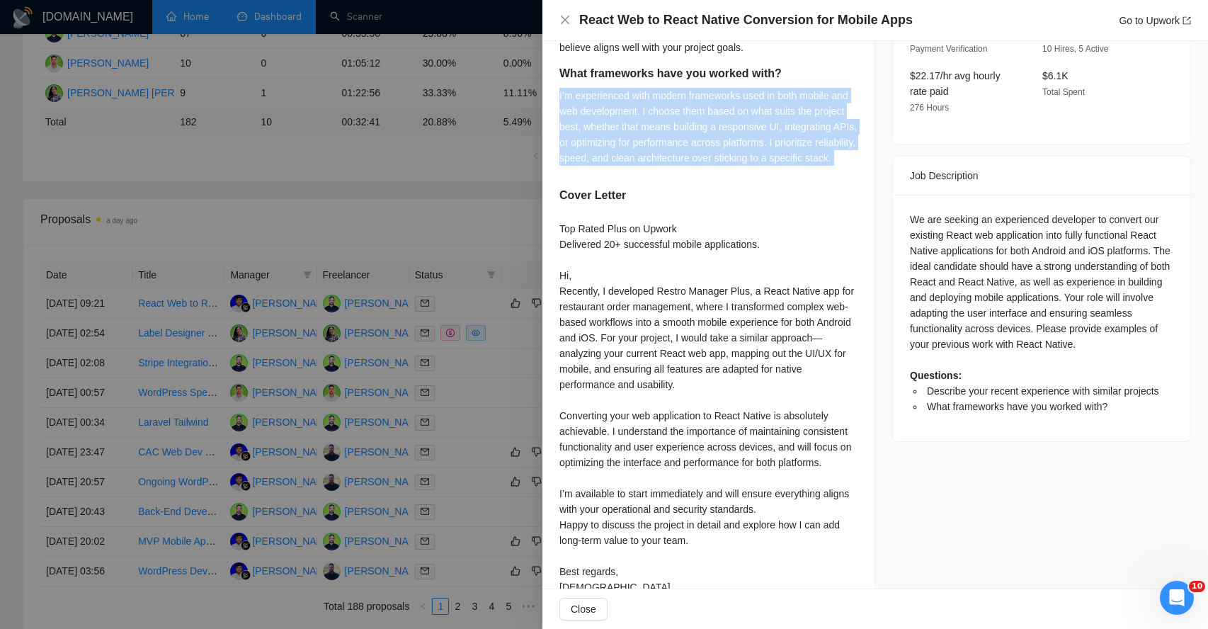
scroll to position [461, 0]
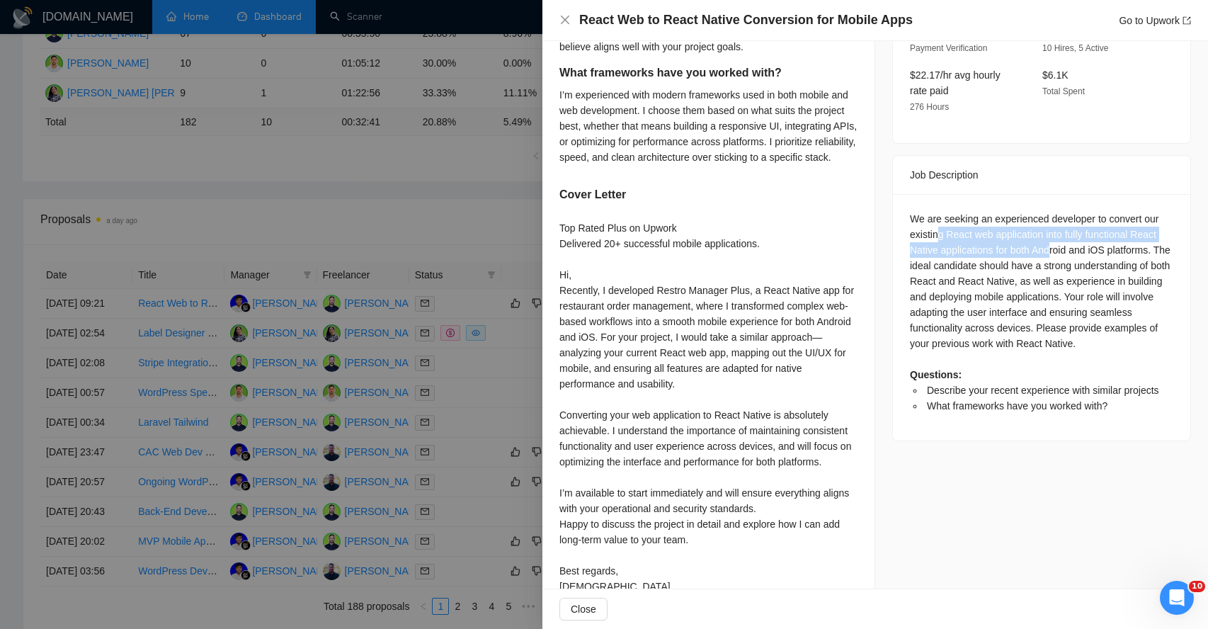
drag, startPoint x: 941, startPoint y: 220, endPoint x: 1060, endPoint y: 239, distance: 120.5
click at [1060, 239] on div "We are seeking an experienced developer to convert our existing React web appli…" at bounding box center [1041, 312] width 263 height 203
click at [982, 244] on div "We are seeking an experienced developer to convert our existing React web appli…" at bounding box center [1041, 312] width 263 height 203
drag, startPoint x: 943, startPoint y: 232, endPoint x: 1018, endPoint y: 237, distance: 75.9
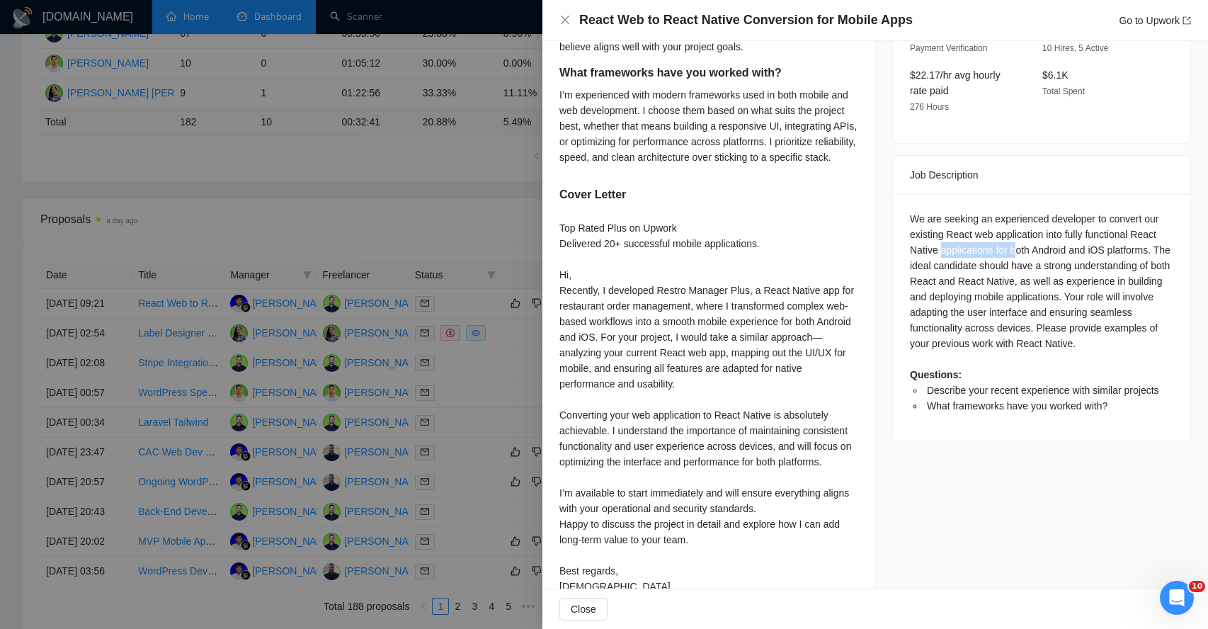
click at [1018, 238] on div "We are seeking an experienced developer to convert our existing React web appli…" at bounding box center [1041, 312] width 263 height 203
click at [1029, 236] on div "We are seeking an experienced developer to convert our existing React web appli…" at bounding box center [1041, 312] width 263 height 203
drag, startPoint x: 916, startPoint y: 248, endPoint x: 1021, endPoint y: 255, distance: 104.3
click at [1021, 255] on div "We are seeking an experienced developer to convert our existing React web appli…" at bounding box center [1041, 312] width 263 height 203
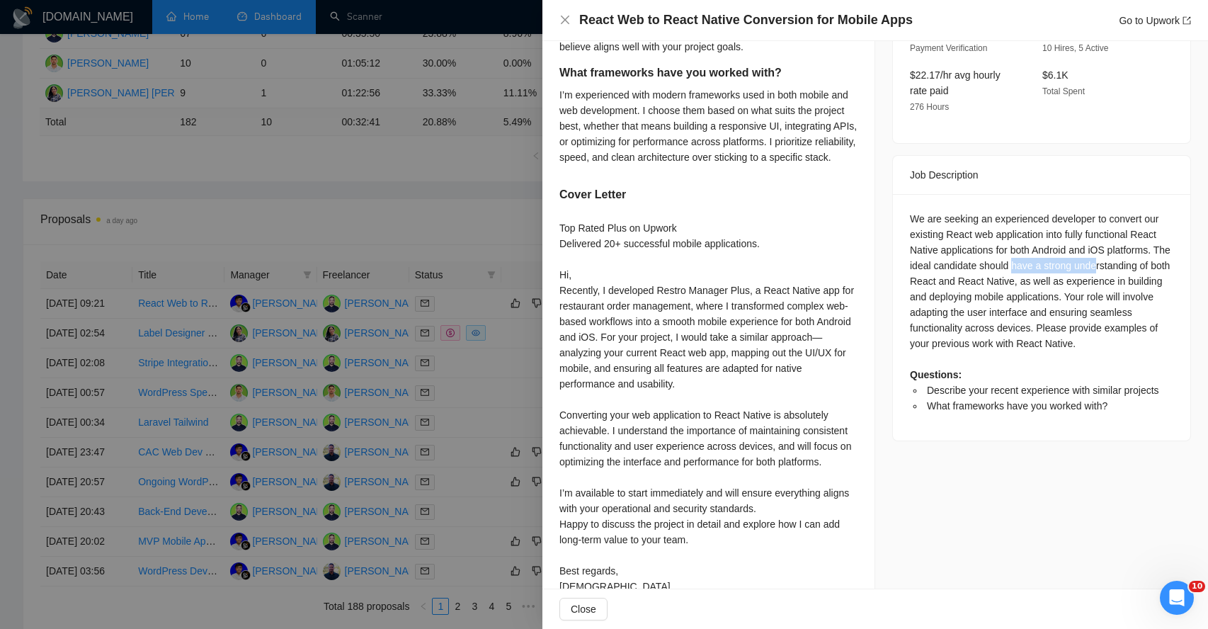
drag, startPoint x: 1037, startPoint y: 251, endPoint x: 1122, endPoint y: 252, distance: 85.0
click at [1122, 253] on div "We are seeking an experienced developer to convert our existing React web appli…" at bounding box center [1041, 312] width 263 height 203
drag, startPoint x: 939, startPoint y: 267, endPoint x: 1018, endPoint y: 270, distance: 78.7
click at [1016, 270] on div "We are seeking an experienced developer to convert our existing React web appli…" at bounding box center [1041, 312] width 263 height 203
click at [1019, 263] on div "We are seeking an experienced developer to convert our existing React web appli…" at bounding box center [1041, 312] width 263 height 203
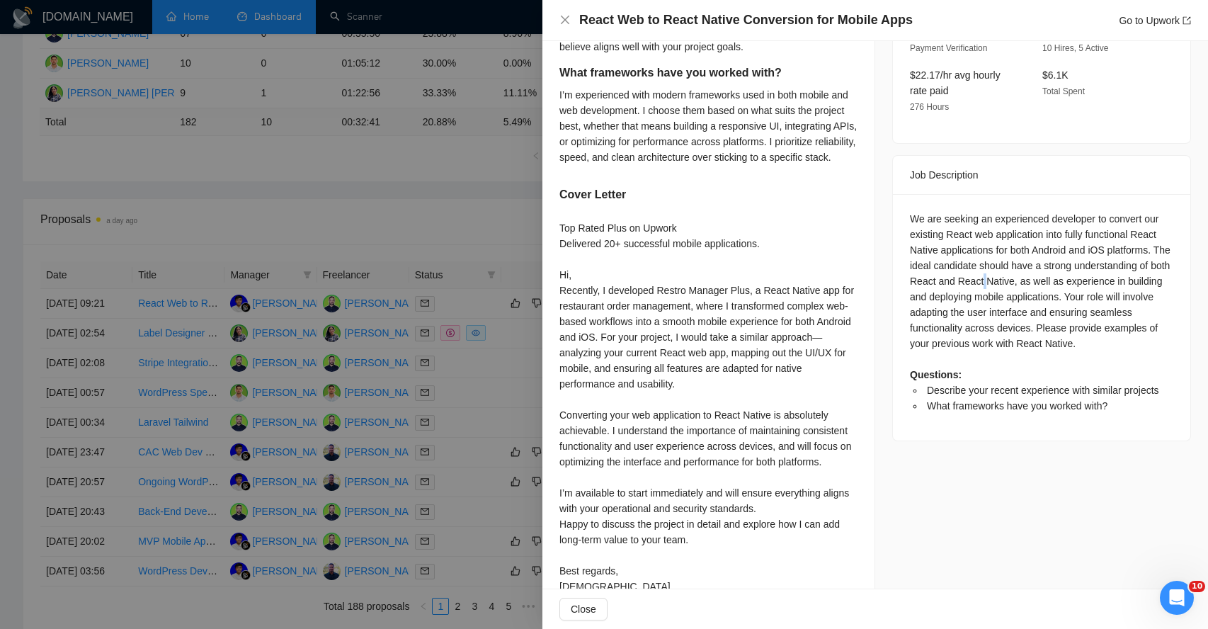
click at [1019, 263] on div "We are seeking an experienced developer to convert our existing React web appli…" at bounding box center [1041, 312] width 263 height 203
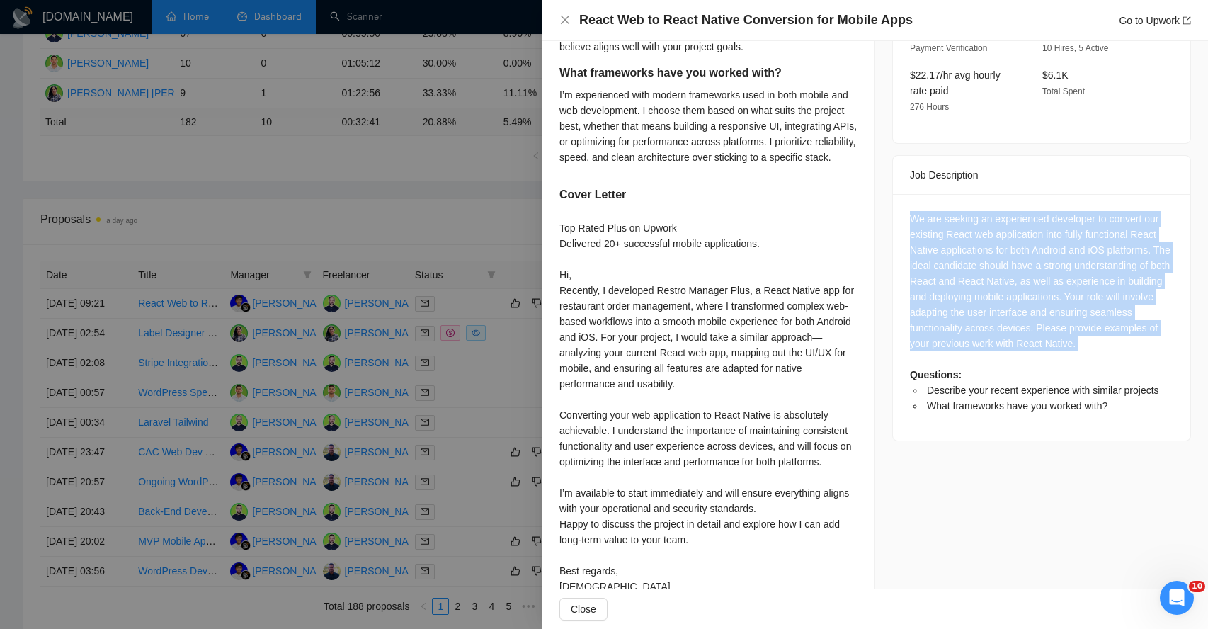
click at [1019, 263] on div "We are seeking an experienced developer to convert our existing React web appli…" at bounding box center [1041, 312] width 263 height 203
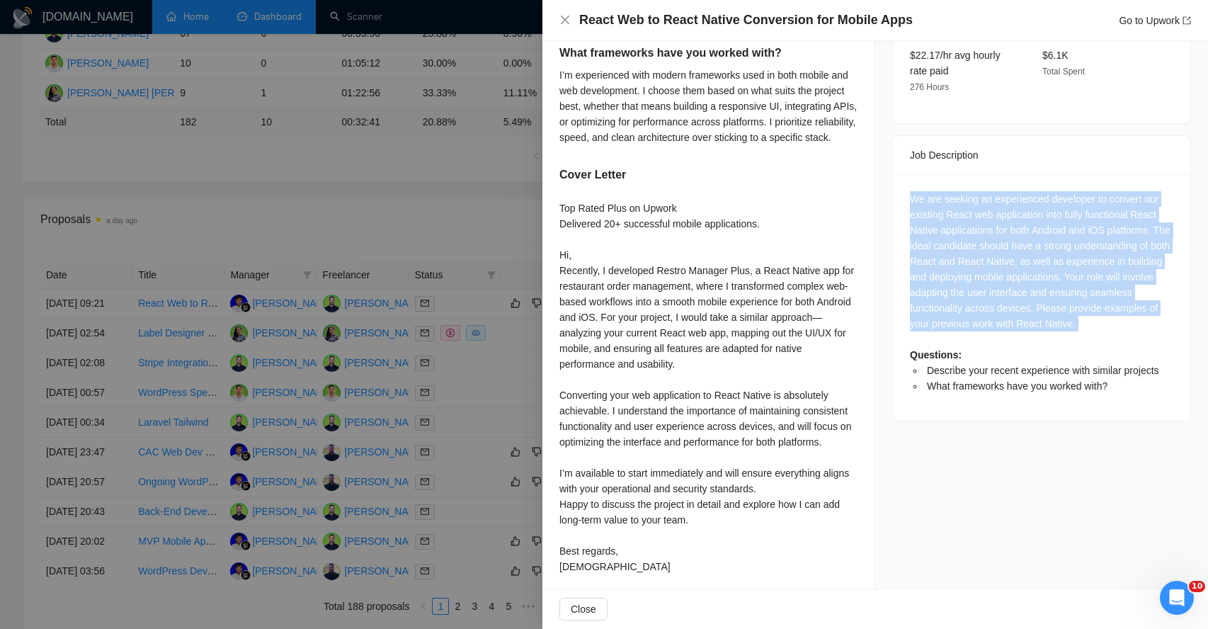
scroll to position [482, 0]
click at [1071, 303] on div "We are seeking an experienced developer to convert our existing React web appli…" at bounding box center [1041, 292] width 263 height 203
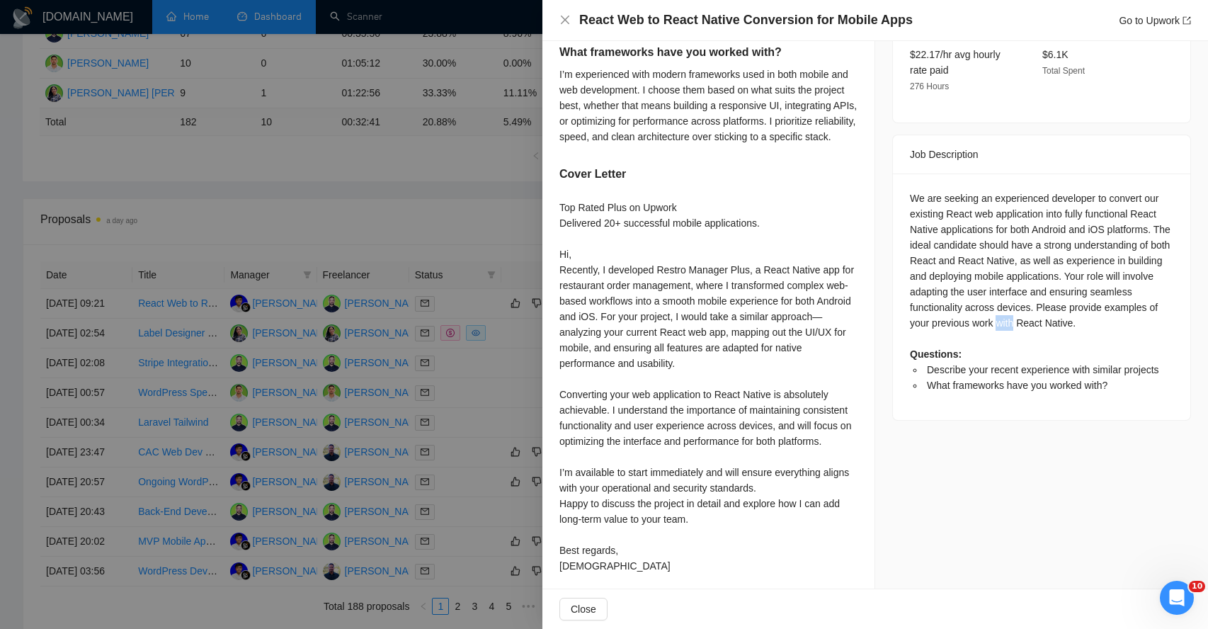
click at [1071, 303] on div "We are seeking an experienced developer to convert our existing React web appli…" at bounding box center [1041, 292] width 263 height 203
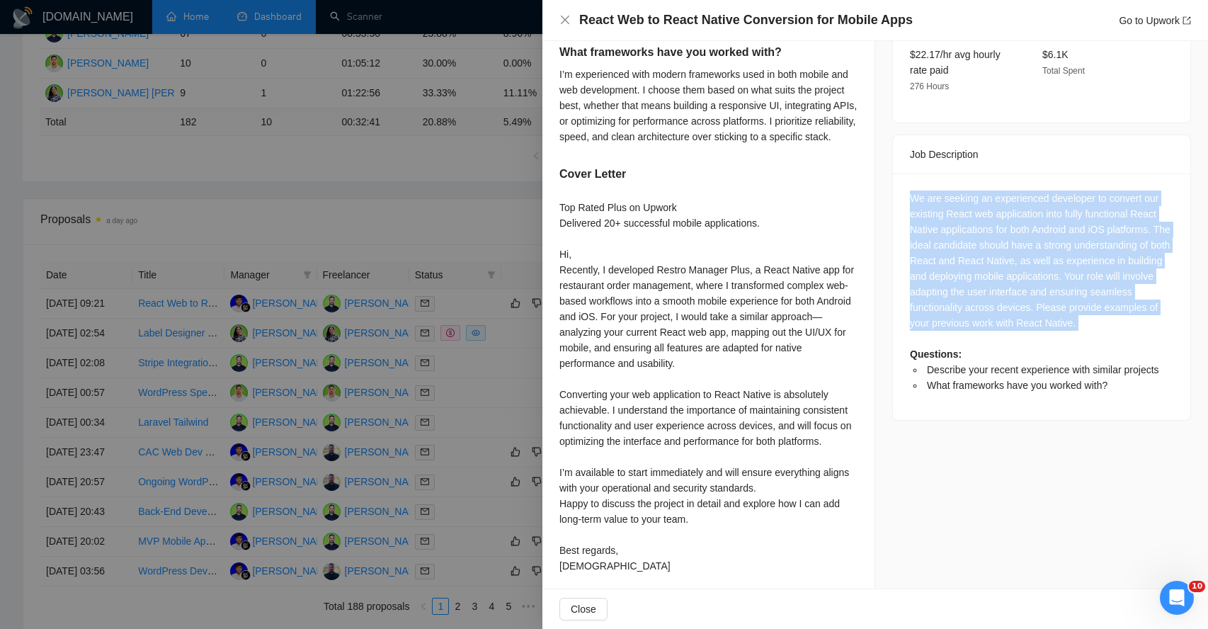
click at [1071, 303] on div "We are seeking an experienced developer to convert our existing React web appli…" at bounding box center [1041, 292] width 263 height 203
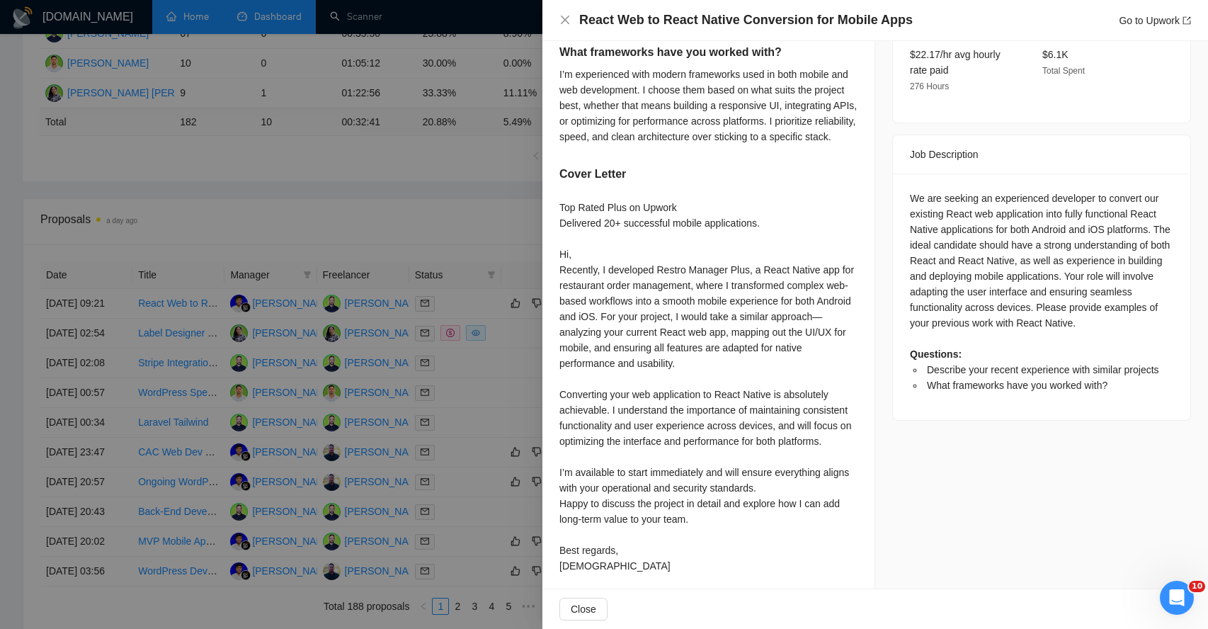
click at [984, 362] on li "Describe your recent experience with similar projects" at bounding box center [1048, 370] width 249 height 16
click at [999, 285] on div "We are seeking an experienced developer to convert our existing React web appli…" at bounding box center [1041, 292] width 263 height 203
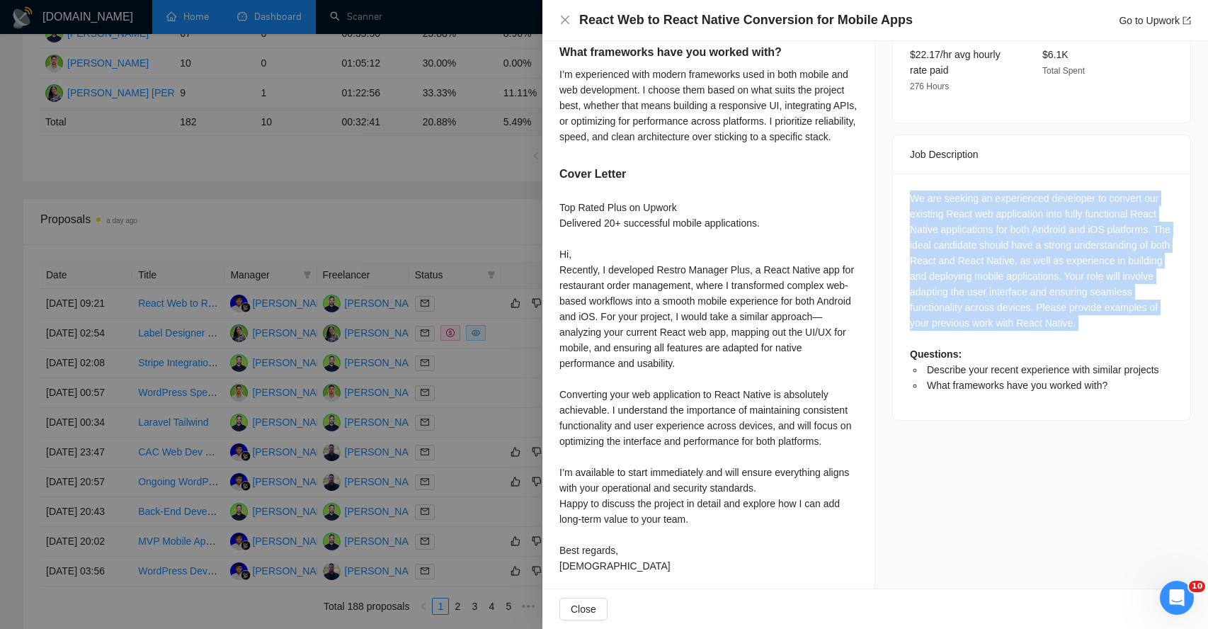
click at [999, 285] on div "We are seeking an experienced developer to convert our existing React web appli…" at bounding box center [1041, 292] width 263 height 203
click at [1018, 309] on div "We are seeking an experienced developer to convert our existing React web appli…" at bounding box center [1041, 292] width 263 height 203
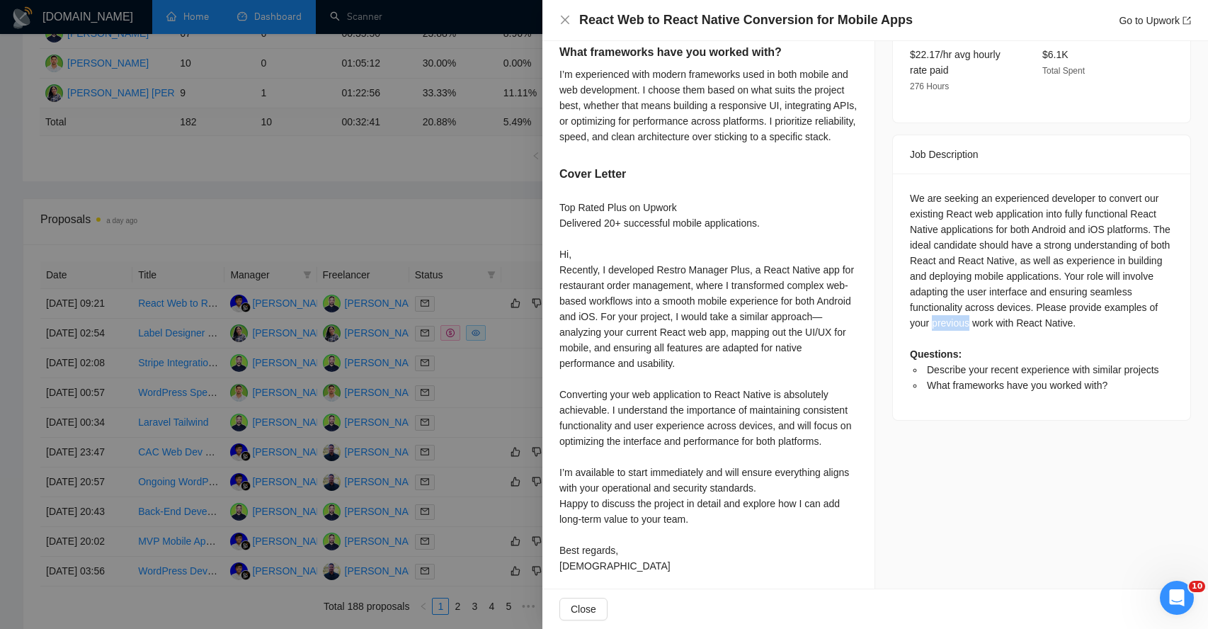
click at [1018, 309] on div "We are seeking an experienced developer to convert our existing React web appli…" at bounding box center [1041, 292] width 263 height 203
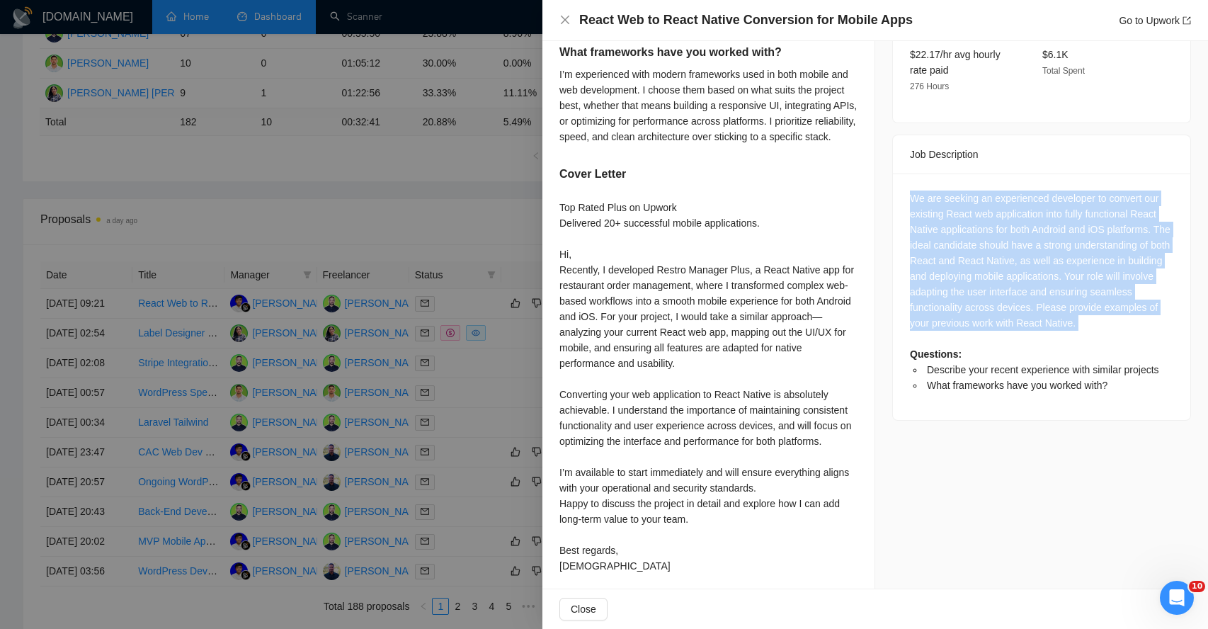
click at [1018, 309] on div "We are seeking an experienced developer to convert our existing React web appli…" at bounding box center [1041, 292] width 263 height 203
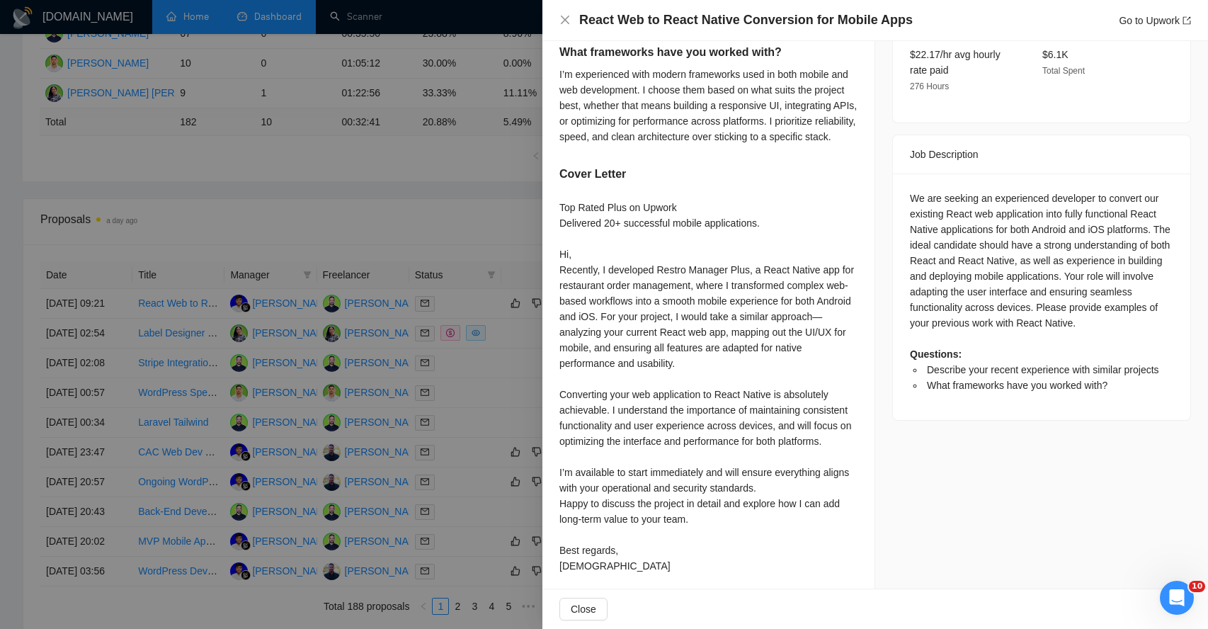
click at [958, 377] on li "What frameworks have you worked with?" at bounding box center [1048, 385] width 249 height 16
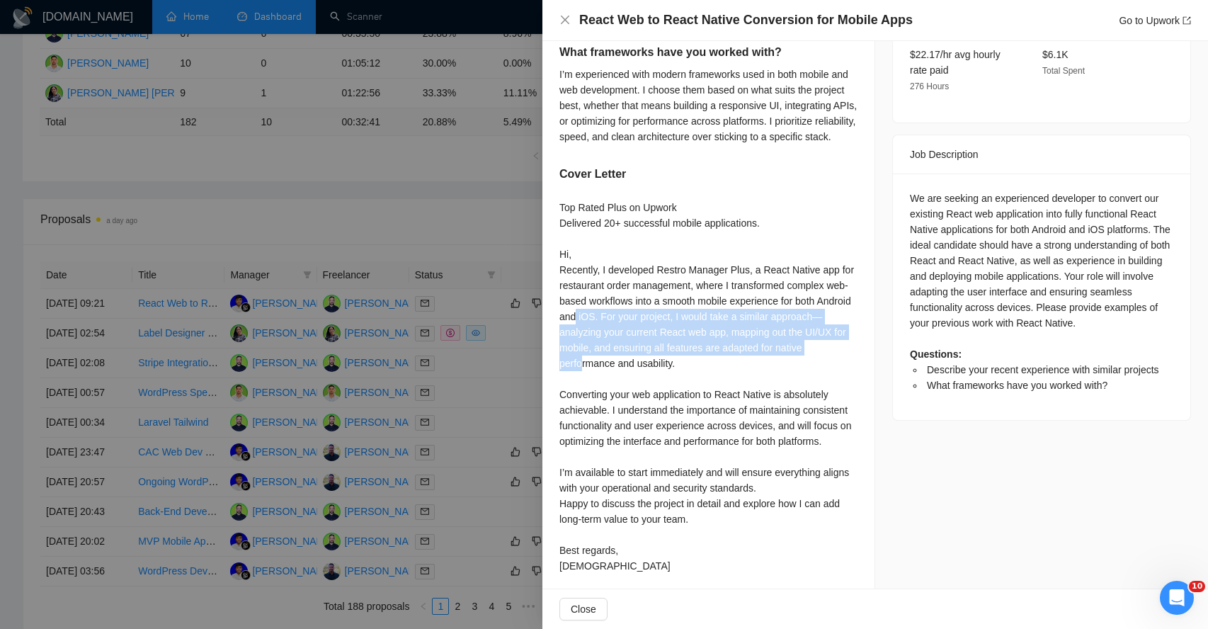
drag, startPoint x: 612, startPoint y: 336, endPoint x: 615, endPoint y: 381, distance: 44.8
click at [615, 381] on div "Top Rated Plus on Upwork Delivered 20+ successful mobile applications. Hi, Rece…" at bounding box center [708, 387] width 298 height 374
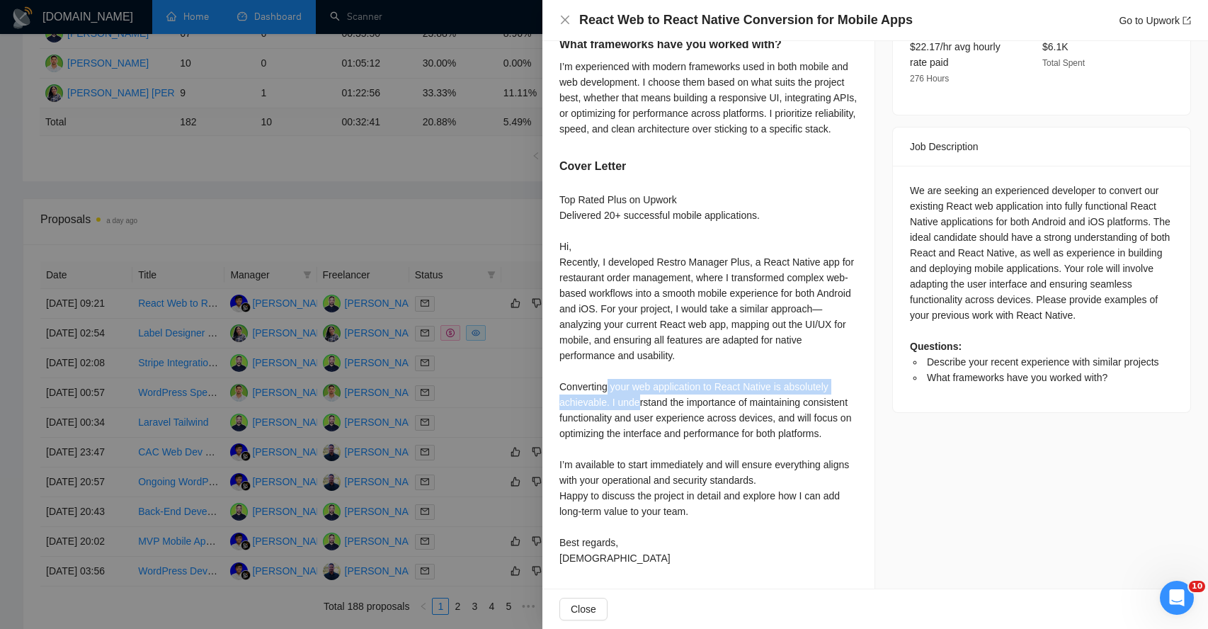
drag, startPoint x: 610, startPoint y: 371, endPoint x: 640, endPoint y: 394, distance: 36.8
click at [639, 394] on div "Top Rated Plus on Upwork Delivered 20+ successful mobile applications. Hi, Rece…" at bounding box center [708, 379] width 298 height 374
click at [591, 402] on div "Top Rated Plus on Upwork Delivered 20+ successful mobile applications. Hi, Rece…" at bounding box center [708, 379] width 298 height 374
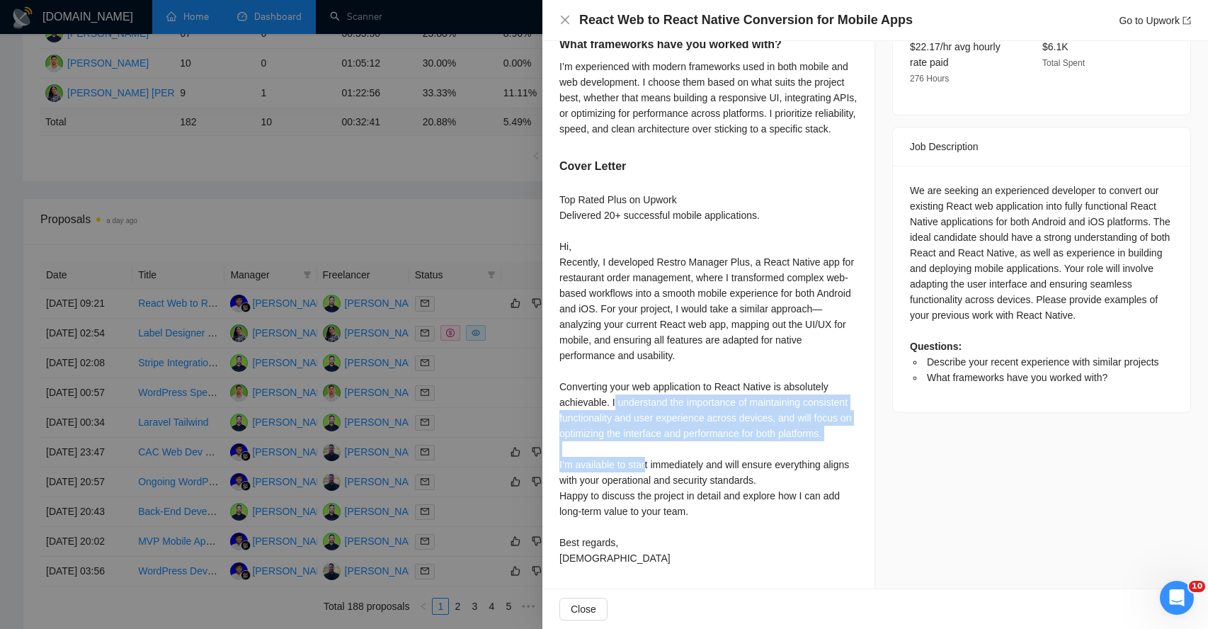
drag, startPoint x: 616, startPoint y: 392, endPoint x: 641, endPoint y: 475, distance: 86.5
click at [642, 474] on div "Top Rated Plus on Upwork Delivered 20+ successful mobile applications. Hi, Rece…" at bounding box center [708, 379] width 298 height 374
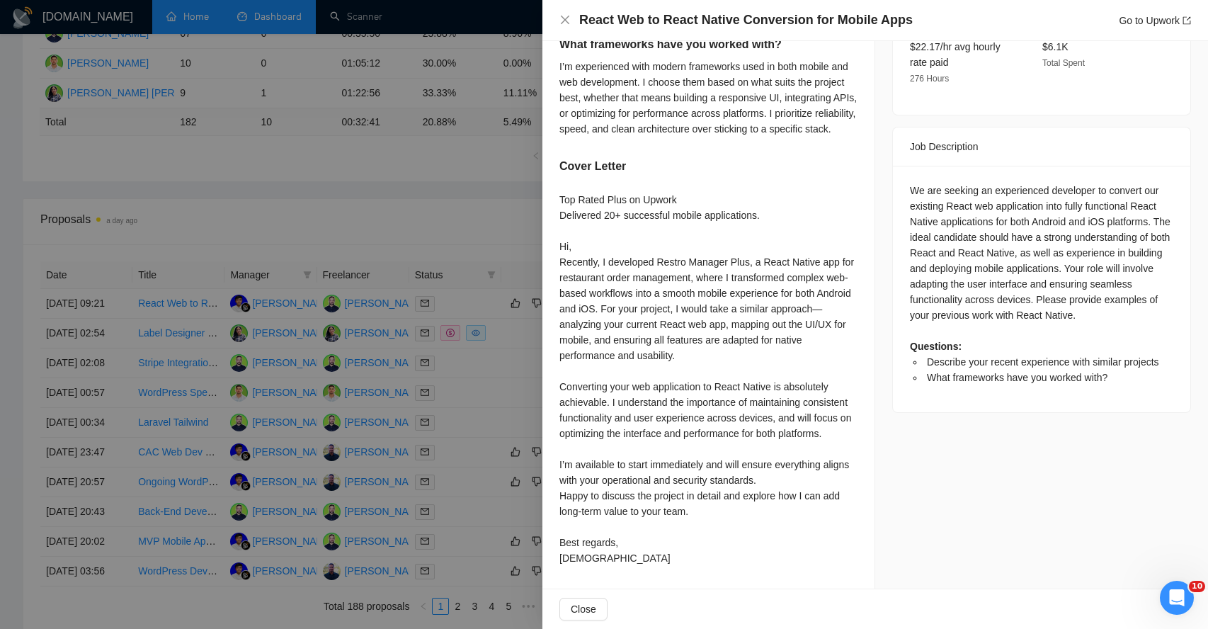
click at [604, 497] on div "Top Rated Plus on Upwork Delivered 20+ successful mobile applications. Hi, Rece…" at bounding box center [708, 379] width 298 height 374
click at [562, 20] on icon "close" at bounding box center [564, 19] width 11 height 11
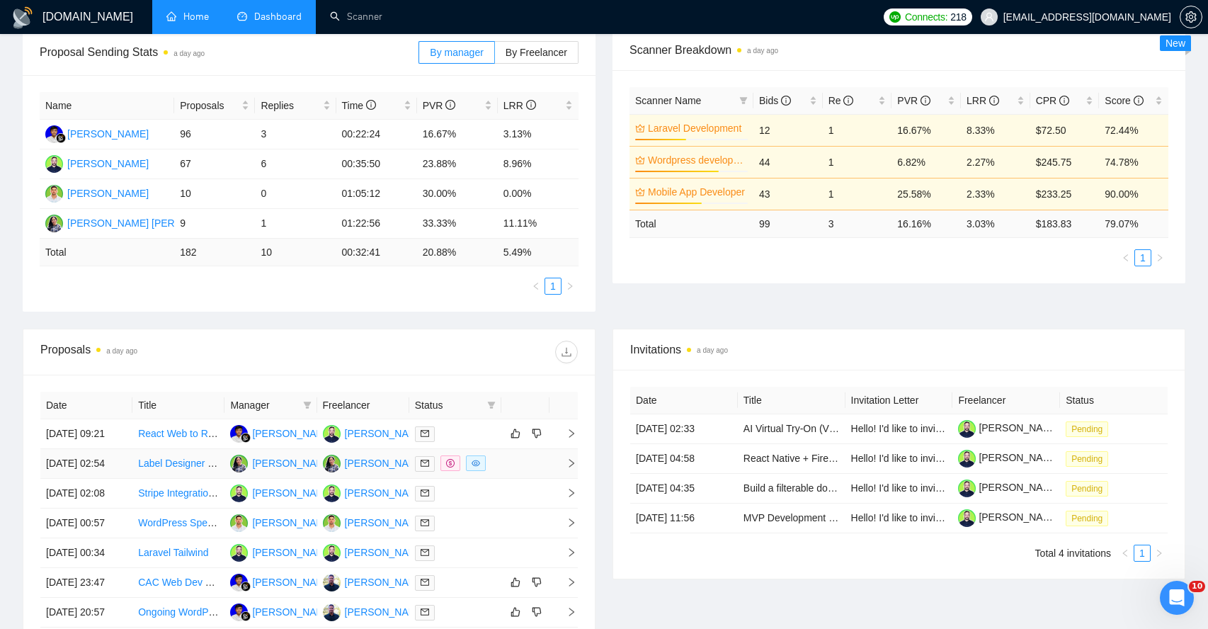
scroll to position [0, 0]
